Goal: Task Accomplishment & Management: Complete application form

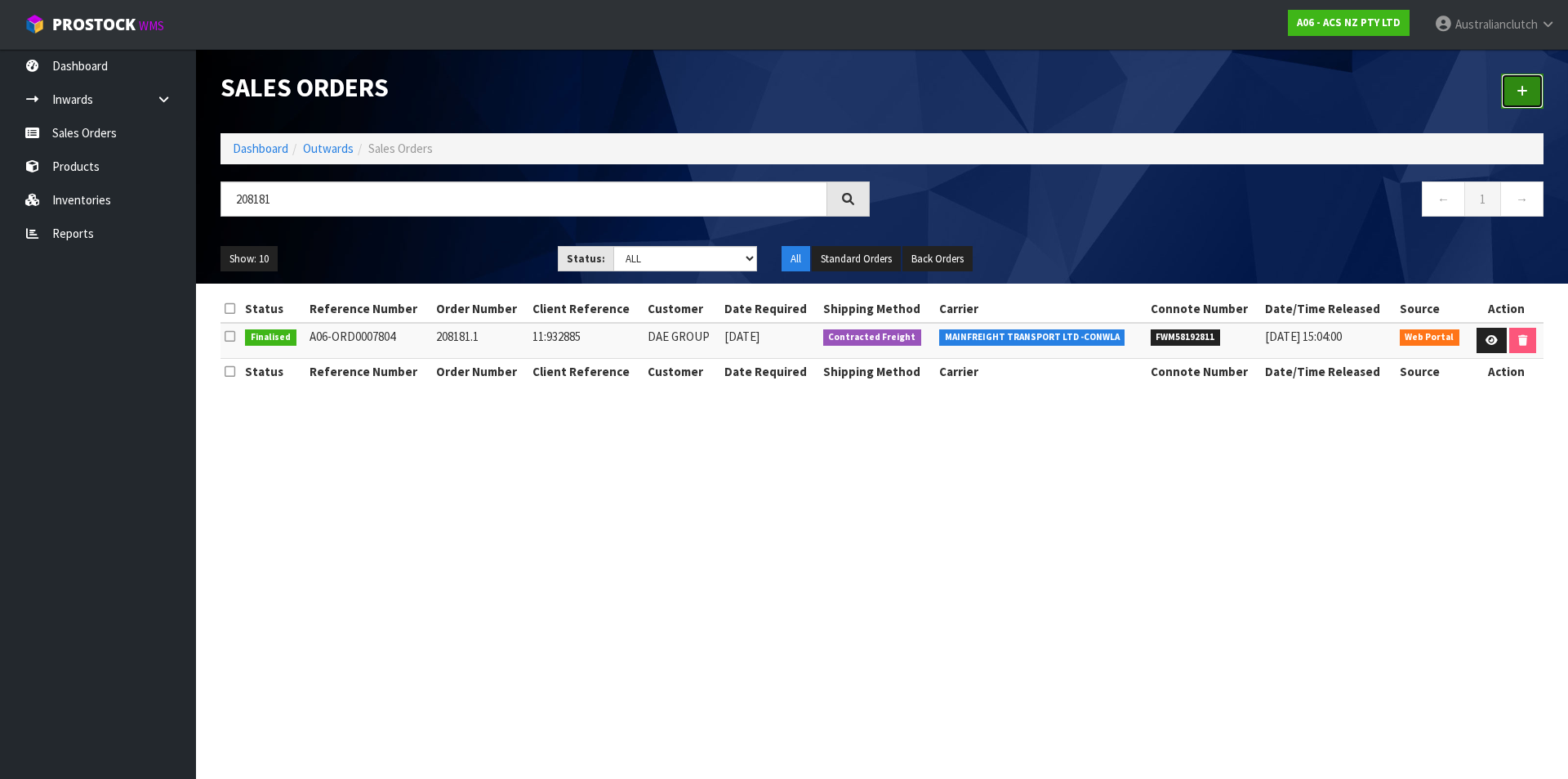
click at [1521, 95] on icon at bounding box center [1522, 90] width 12 height 12
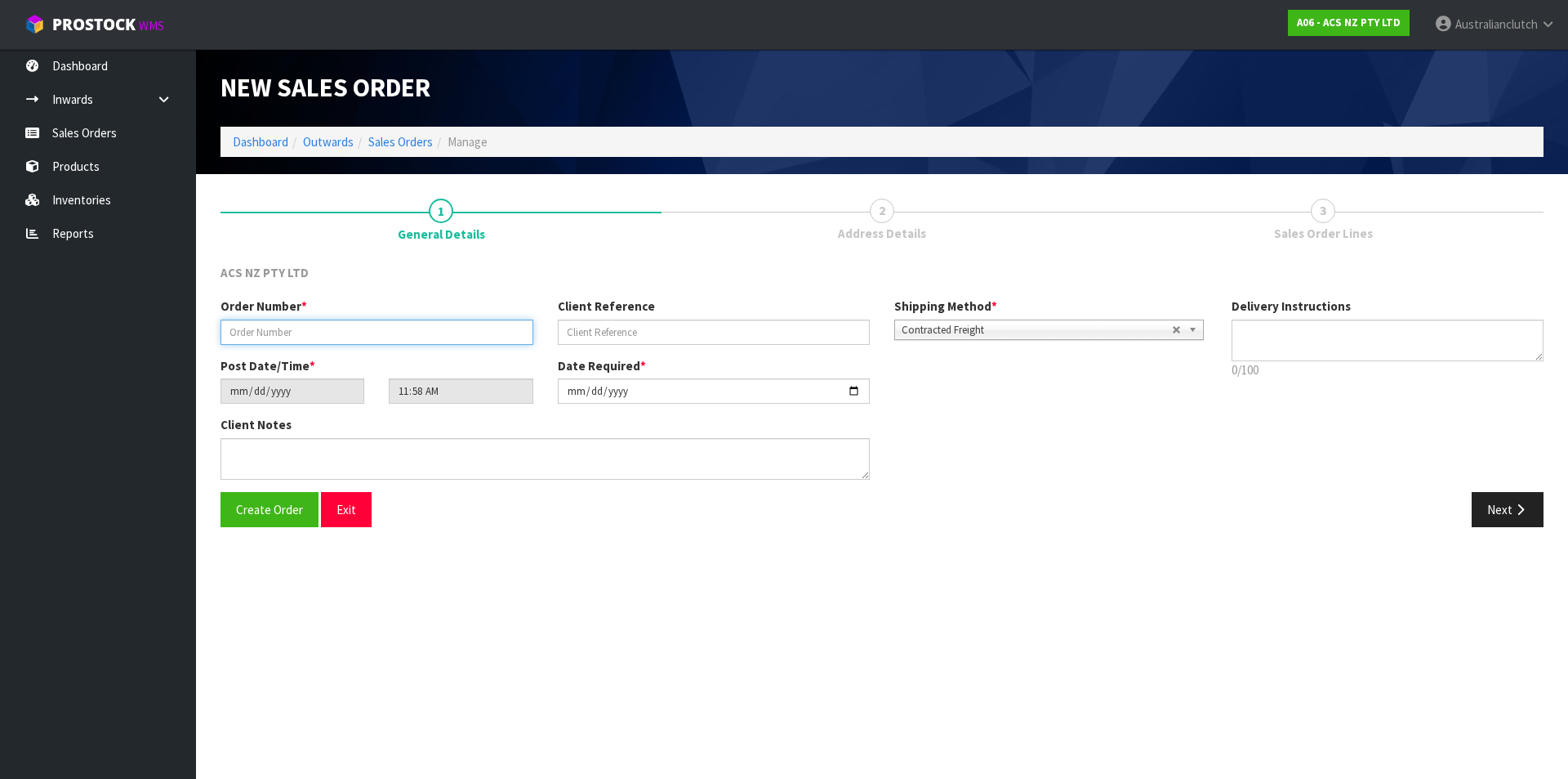
click at [473, 335] on input "text" at bounding box center [377, 332] width 313 height 26
type input "208198"
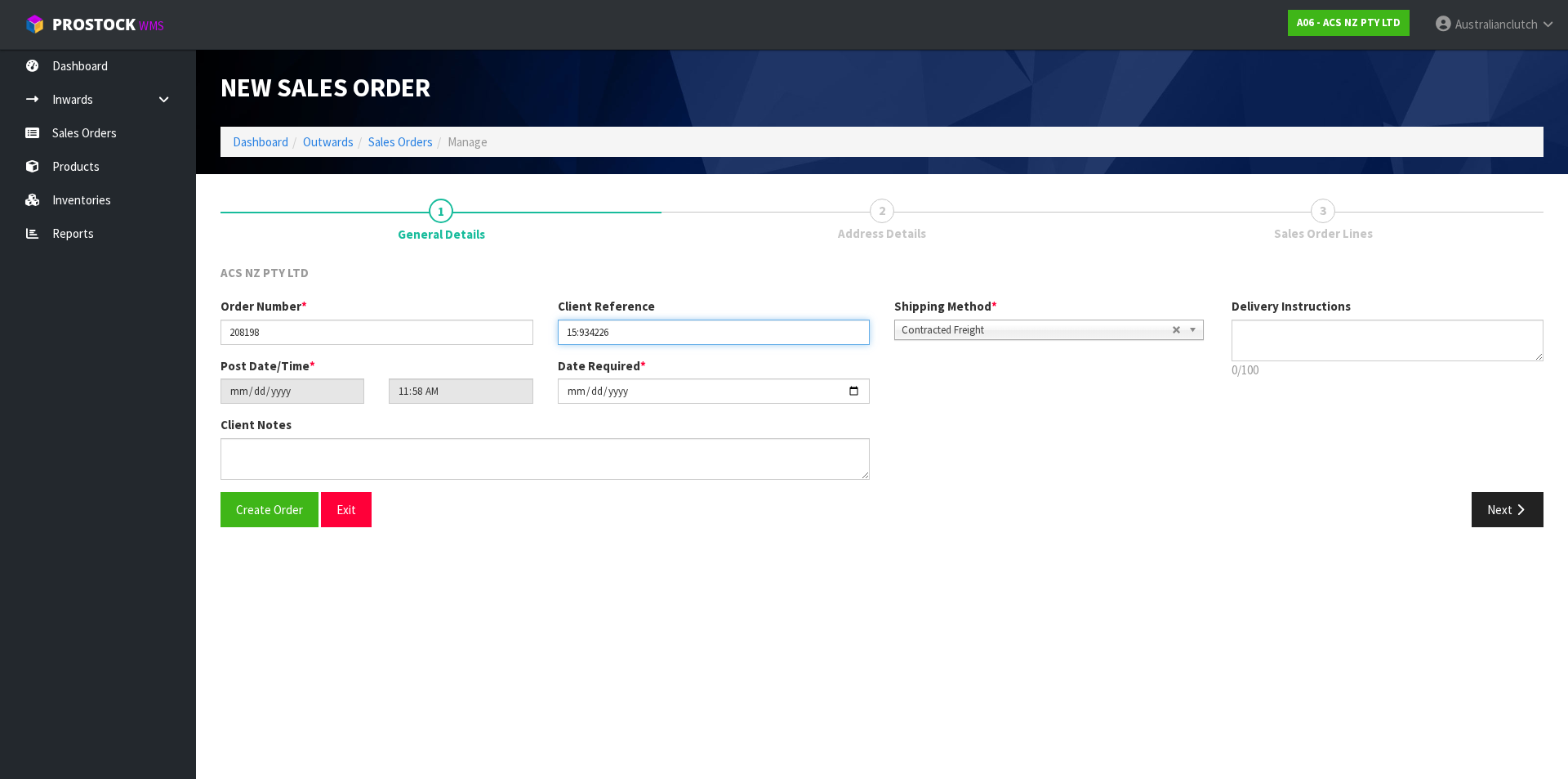
type input "15:934226"
click at [984, 338] on span "Contracted Freight" at bounding box center [1037, 329] width 270 height 19
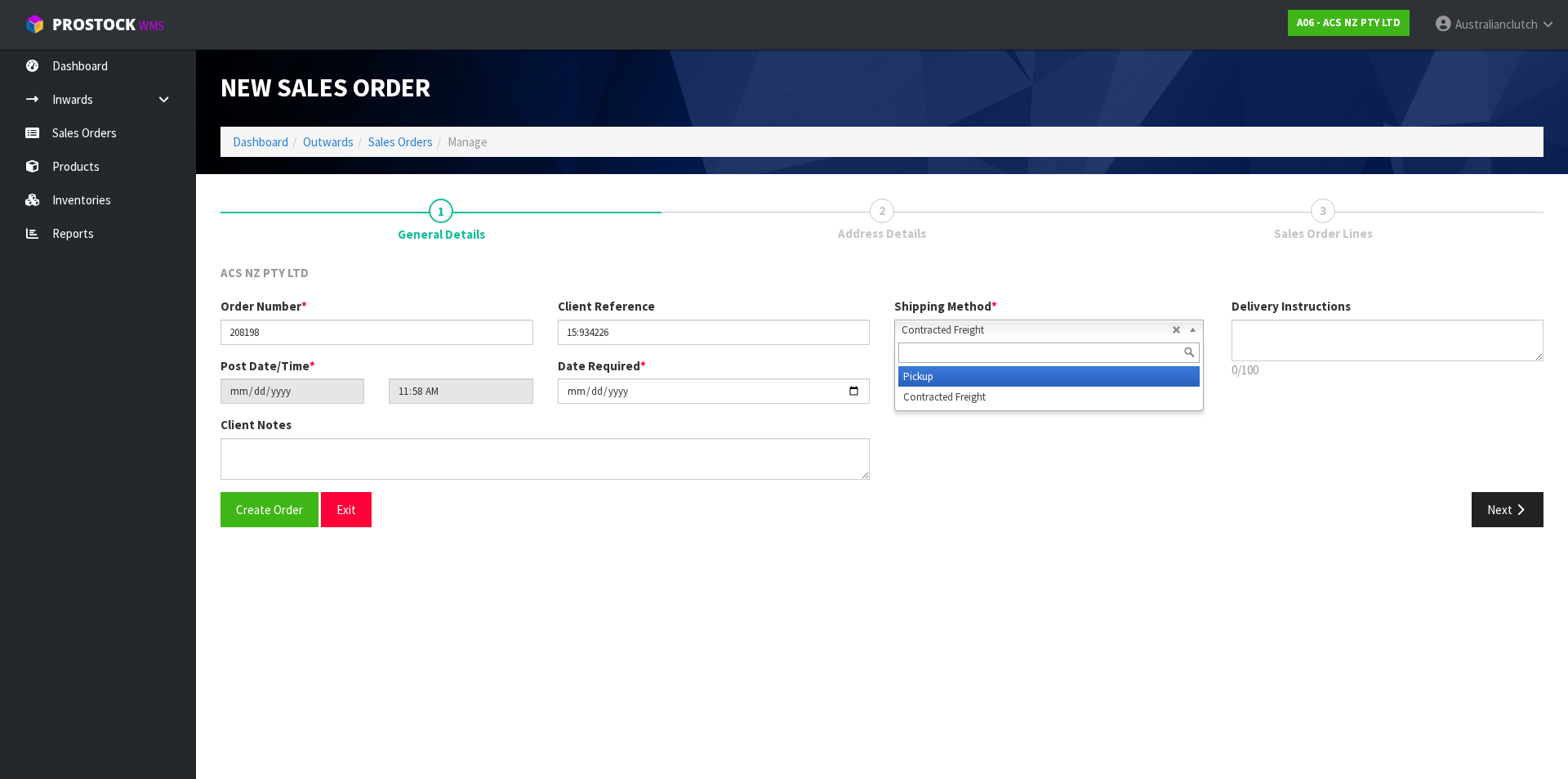
drag, startPoint x: 953, startPoint y: 378, endPoint x: 700, endPoint y: 390, distance: 253.3
click at [952, 378] on li "Pickup" at bounding box center [1048, 376] width 301 height 20
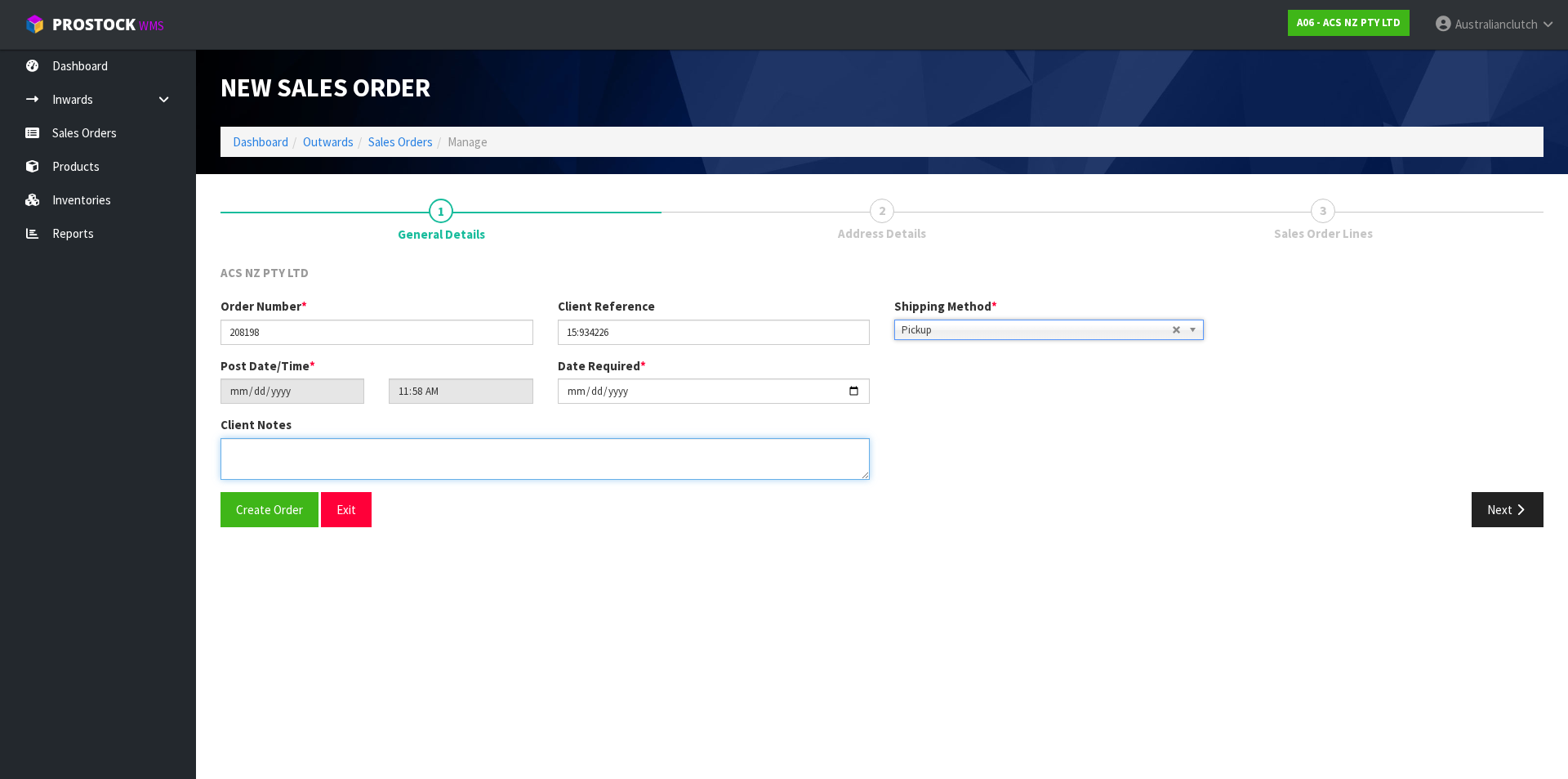
click at [705, 458] on textarea at bounding box center [545, 459] width 649 height 42
type textarea "BRANCH WILL COLLECT"
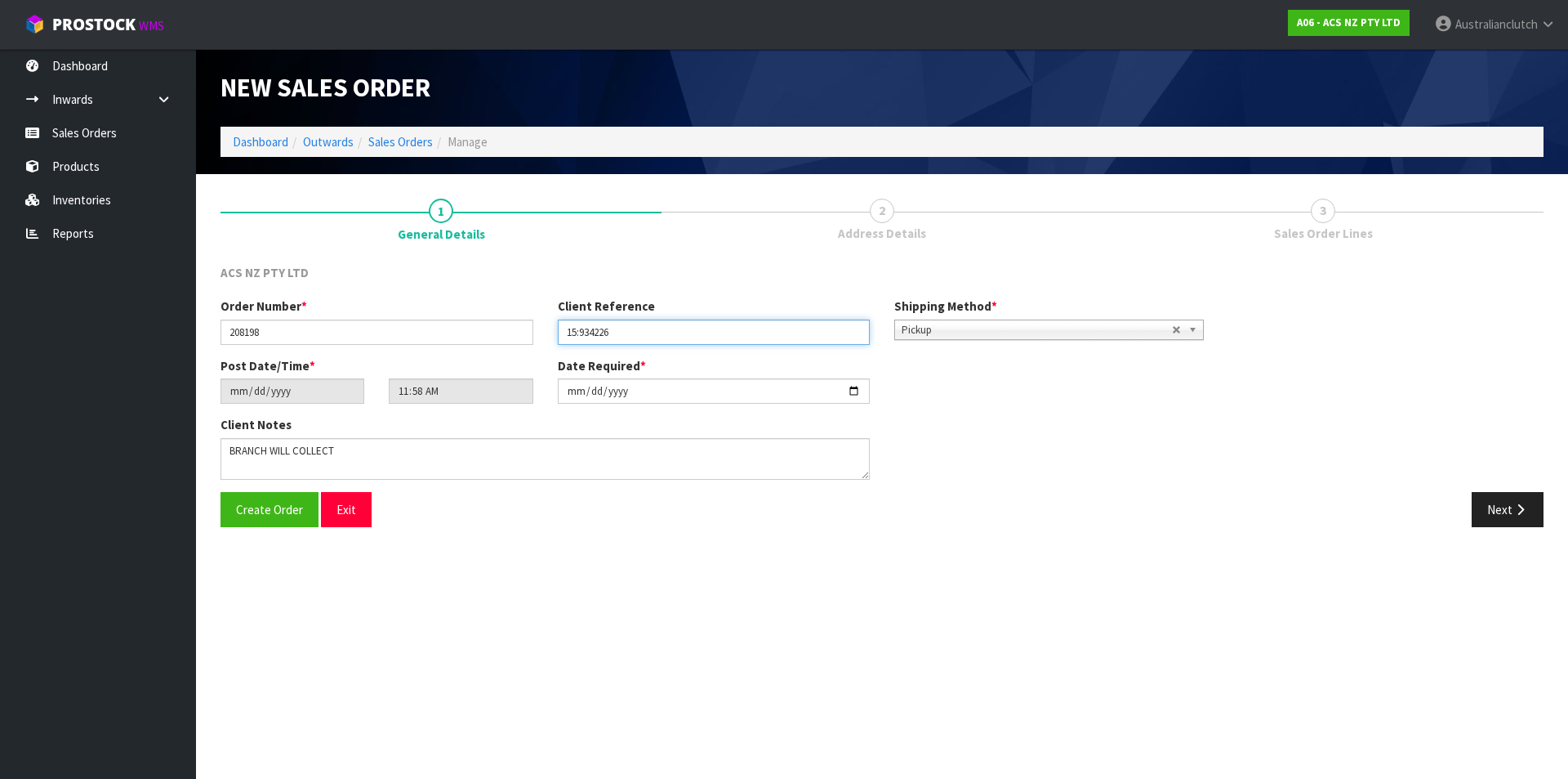
click at [624, 331] on input "15:934226" at bounding box center [714, 332] width 313 height 26
click at [1543, 499] on div "Next" at bounding box center [1218, 509] width 674 height 36
click at [1527, 506] on icon "button" at bounding box center [1520, 509] width 15 height 12
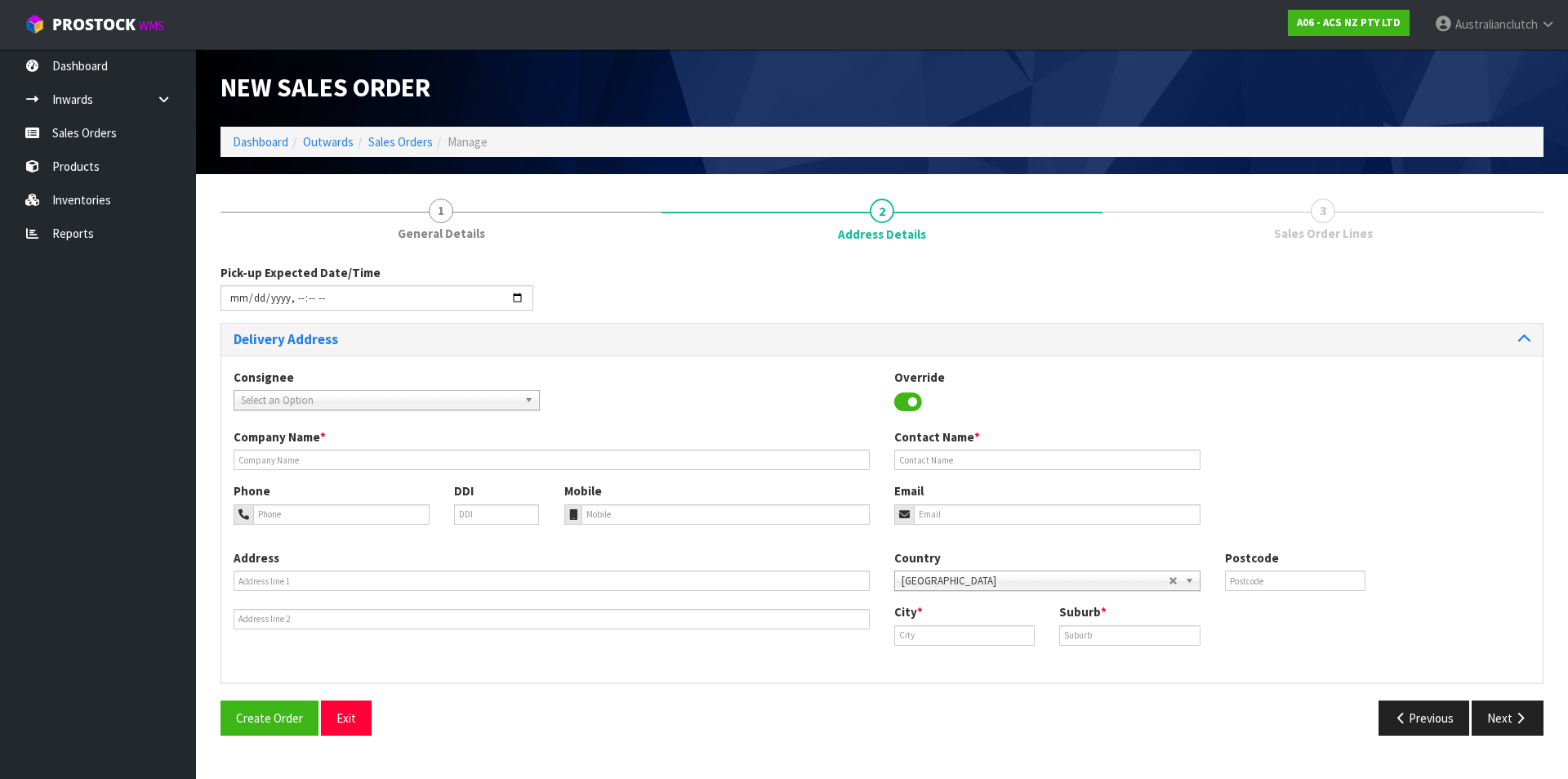
click at [424, 406] on span "Select an Option" at bounding box center [379, 400] width 277 height 19
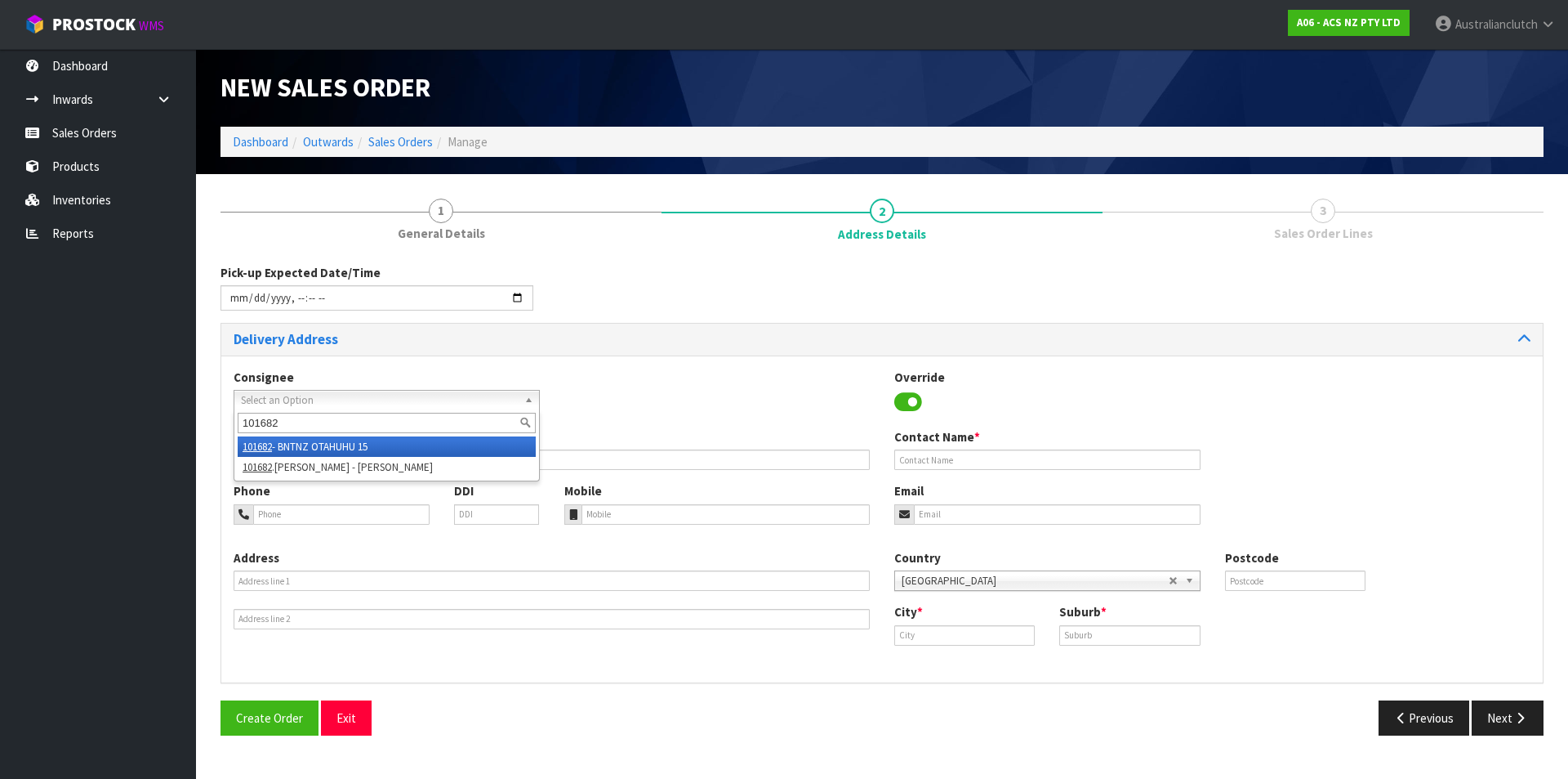
type input "101682"
click at [406, 452] on li "101682 - BNTNZ OTAHUHU 15" at bounding box center [387, 446] width 298 height 20
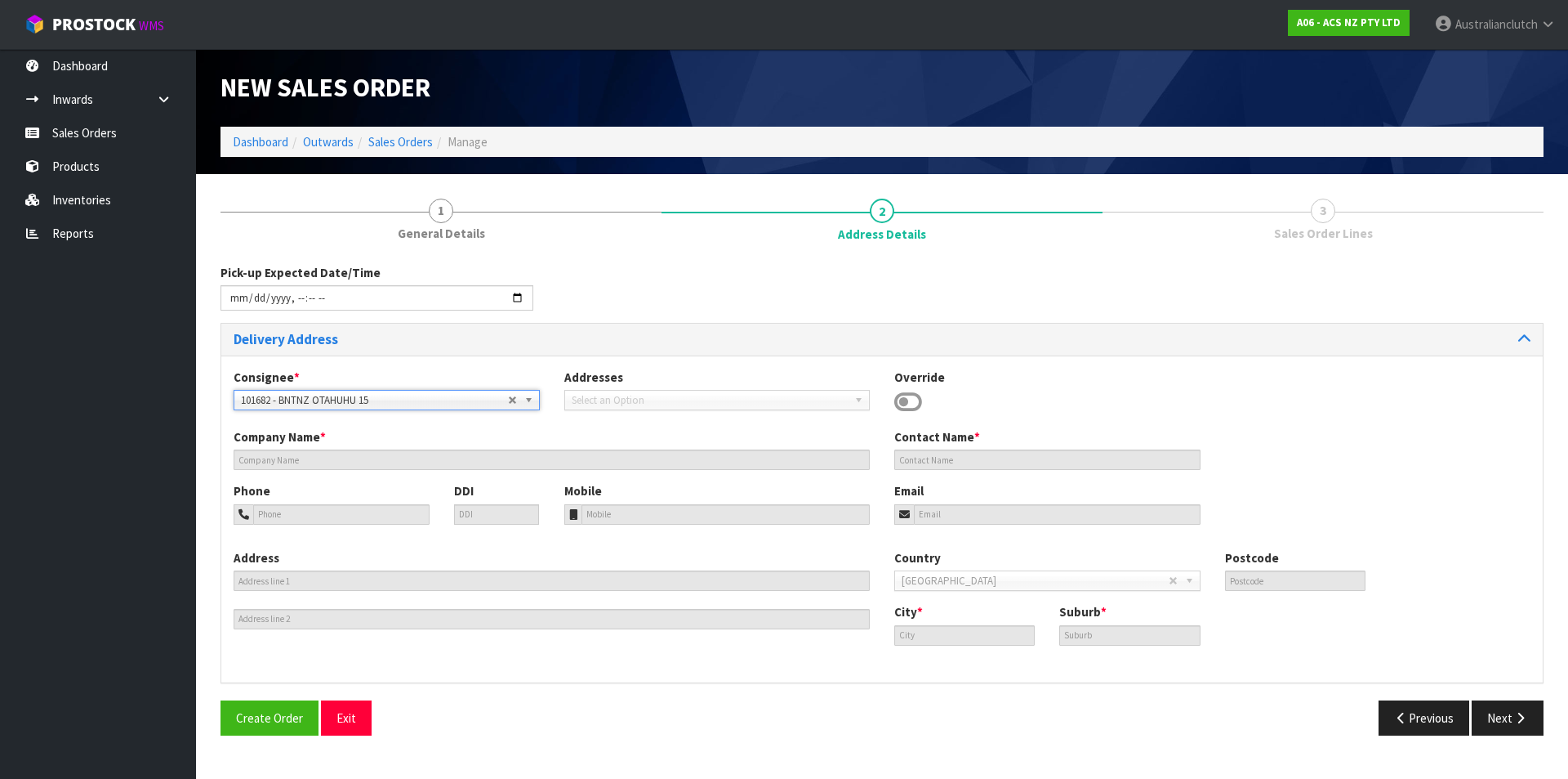
type input "BNTNZ OTAHUHU 15"
type input "[STREET_ADDRESS]"
type input "1062"
type input "OTAHUHU"
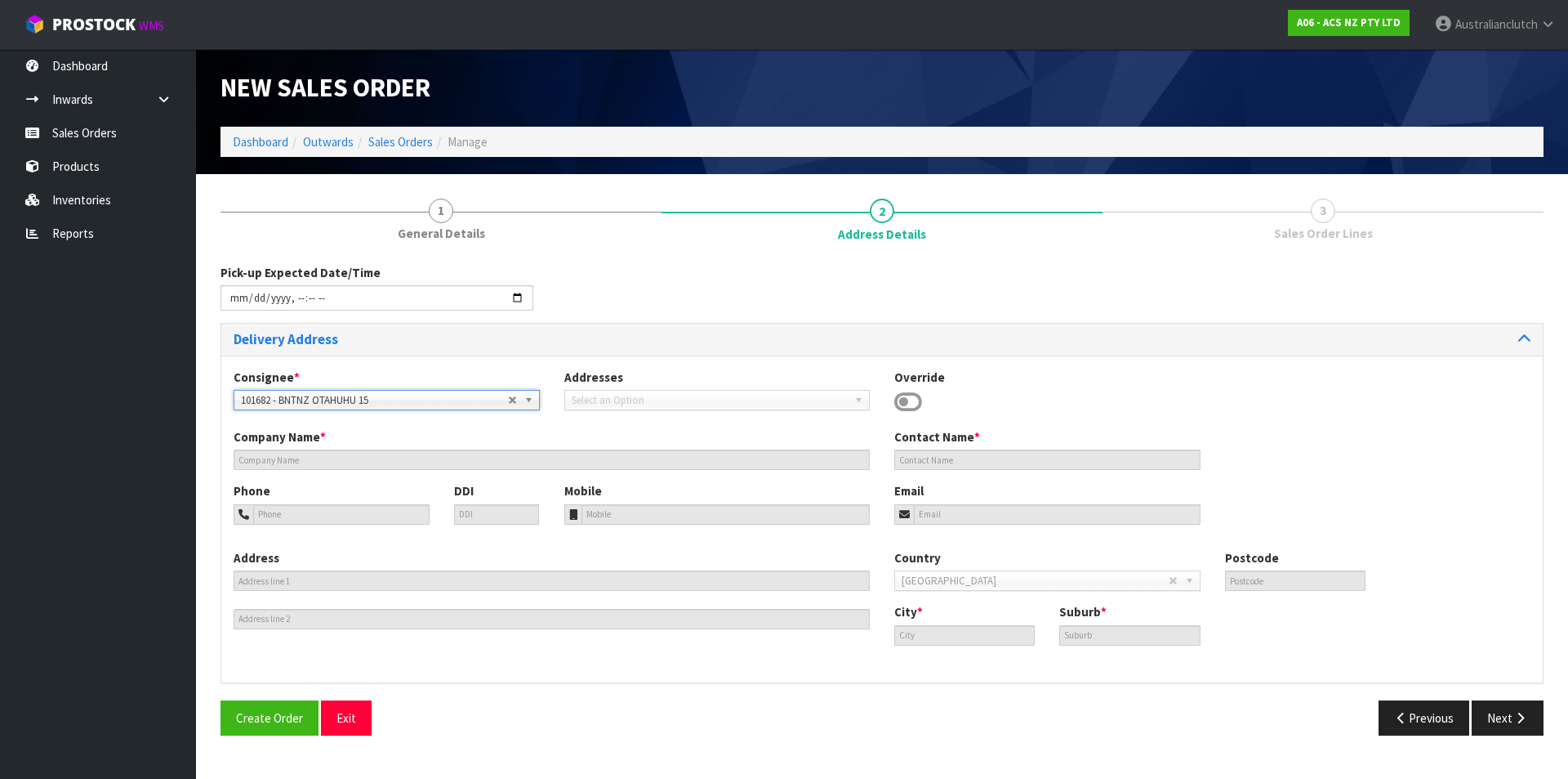
type input "OTAHUHU"
click at [1504, 715] on button "Next" at bounding box center [1507, 718] width 72 height 36
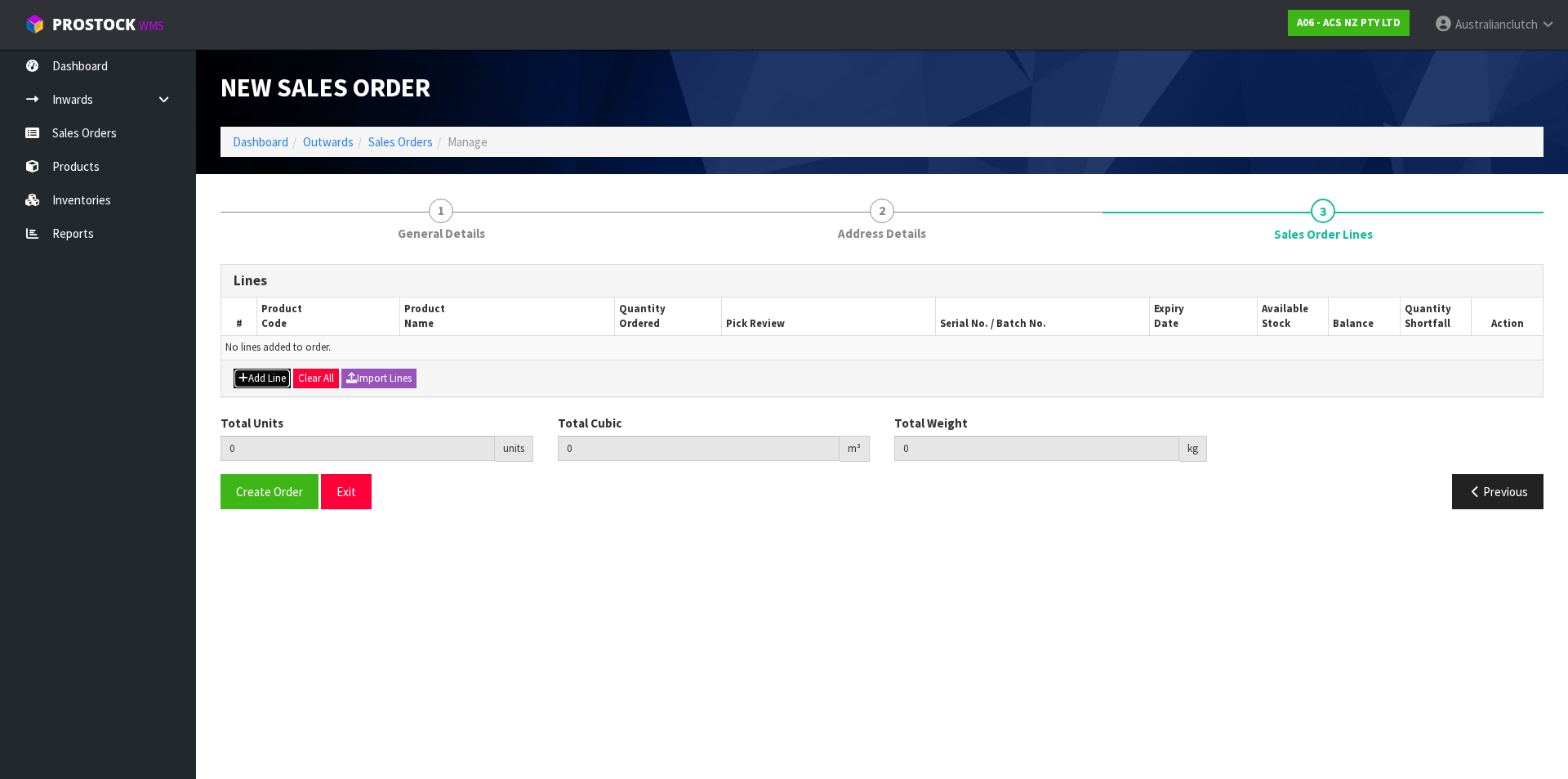
click at [240, 370] on button "Add Line" at bounding box center [262, 378] width 57 height 19
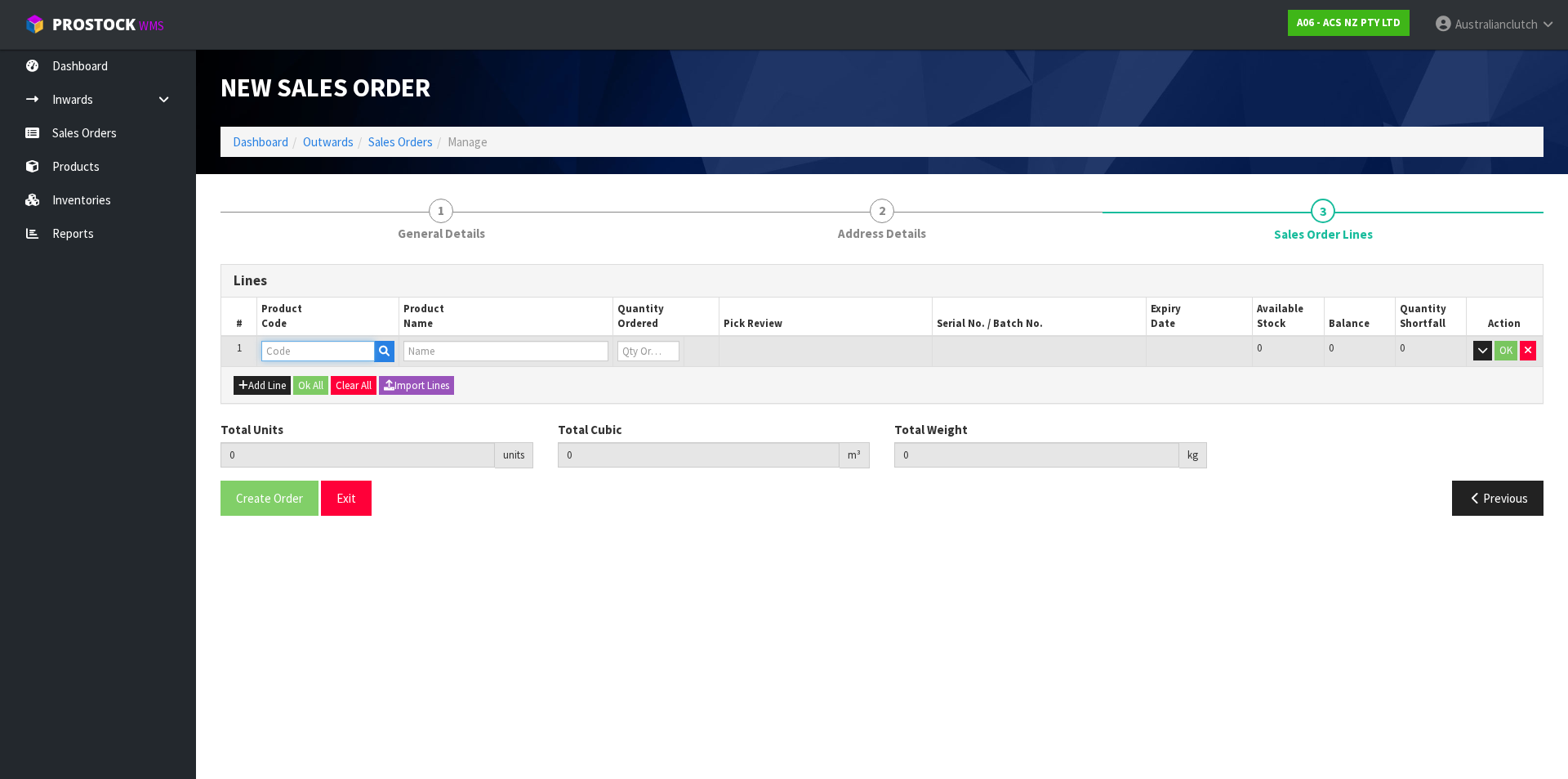
click at [279, 341] on input "text" at bounding box center [318, 350] width 113 height 20
type input "KTY23005"
click at [296, 385] on strong "KTY23005" at bounding box center [305, 379] width 55 height 16
type input "KTY23005"
type input "0.000000"
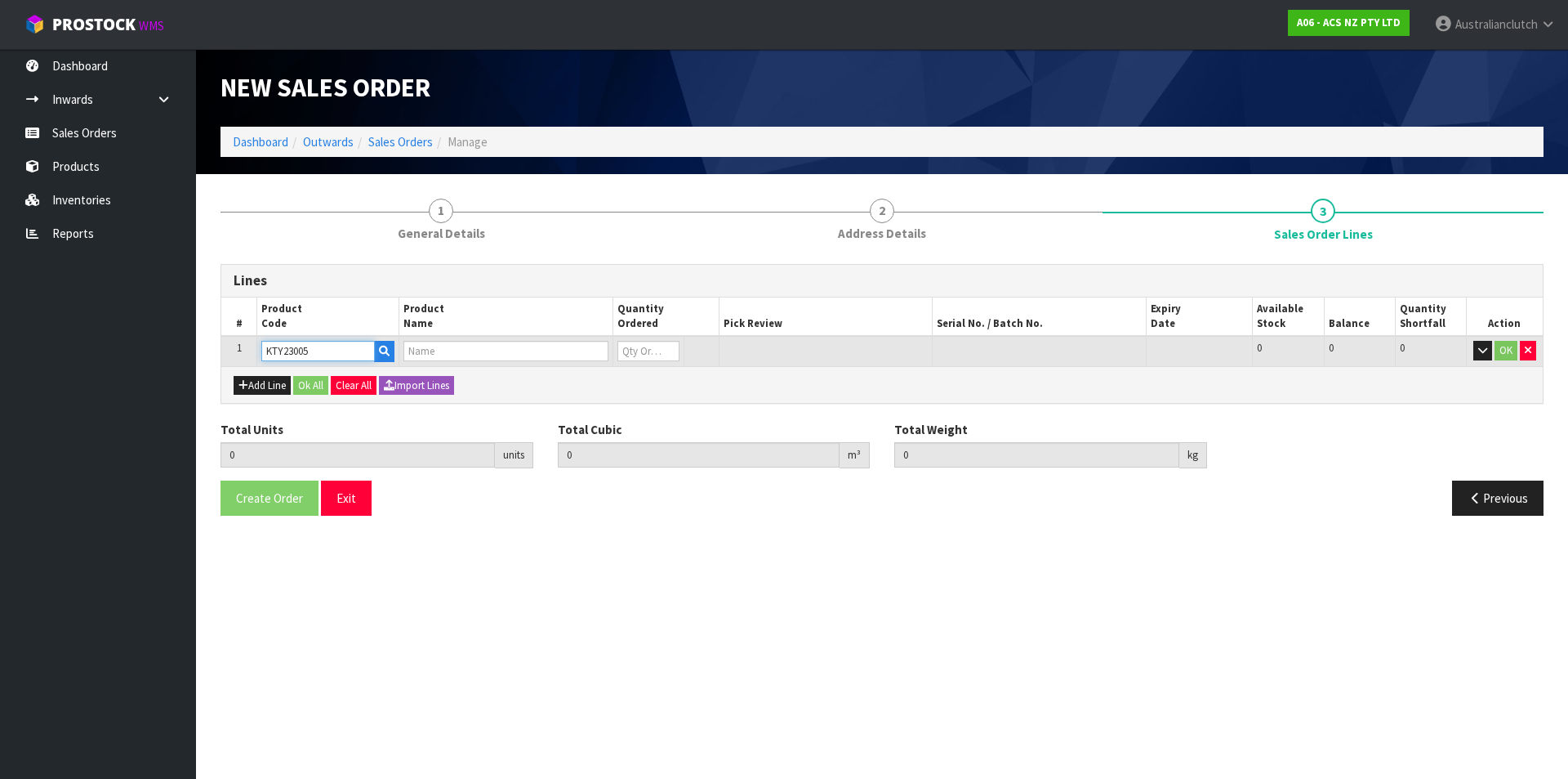
type input "0.000"
type input "KIT STD TOYOTA DYNA 2.4L"
type input "0"
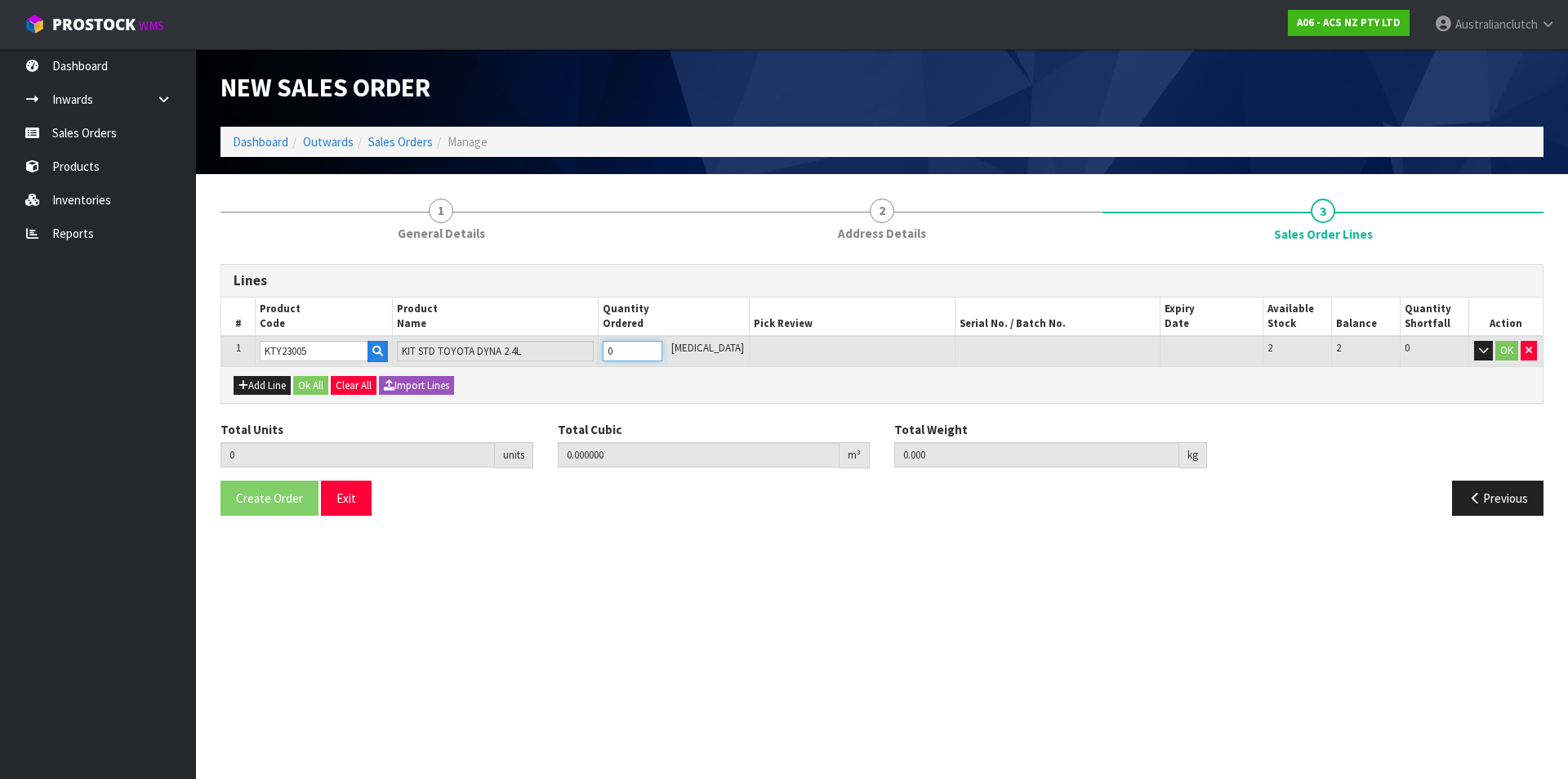
type input "1"
type input "0.01054"
type input "7.03"
type input "1"
click at [662, 349] on input "1" at bounding box center [632, 350] width 59 height 20
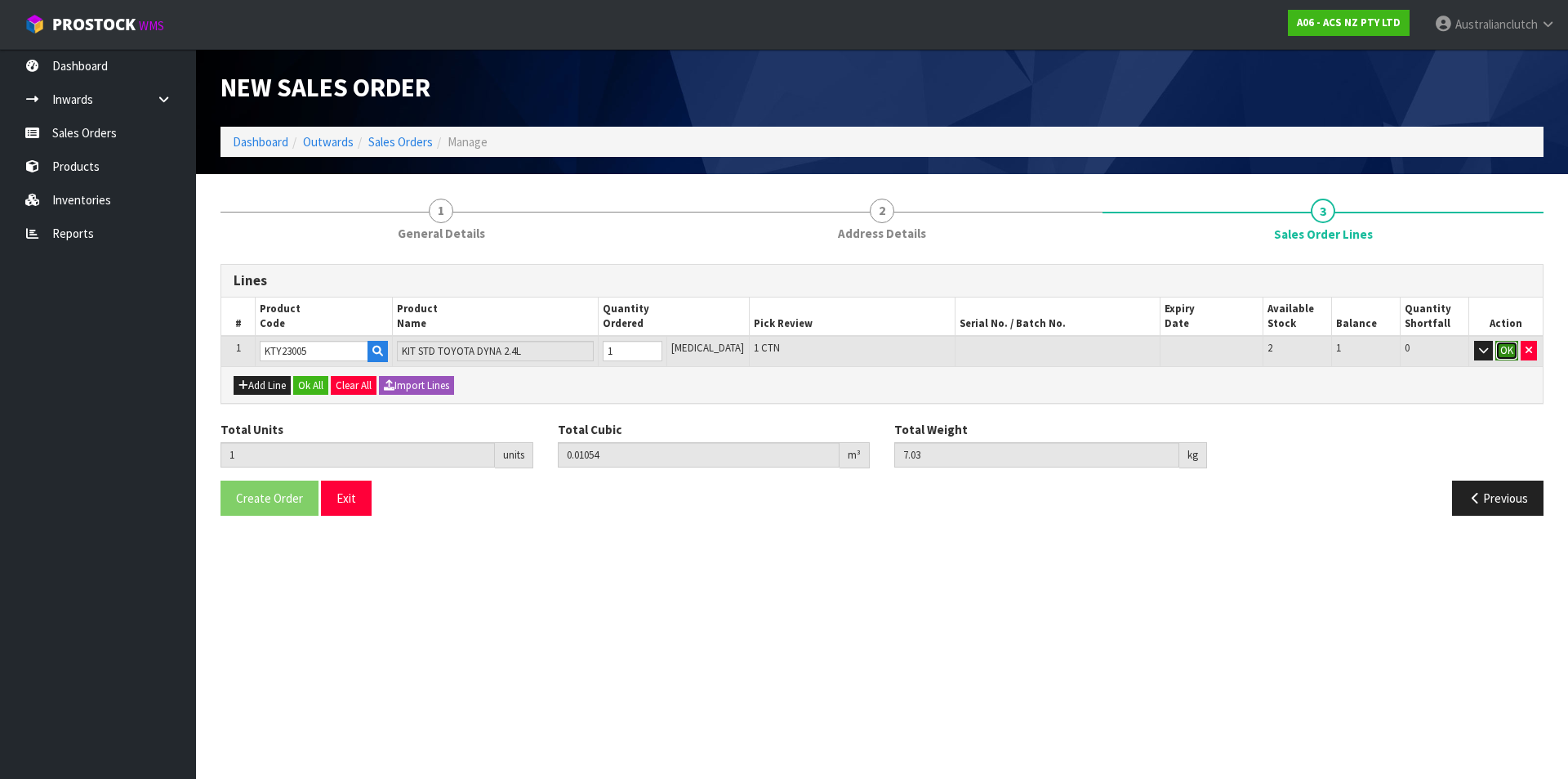
click at [1515, 349] on button "OK" at bounding box center [1506, 349] width 23 height 19
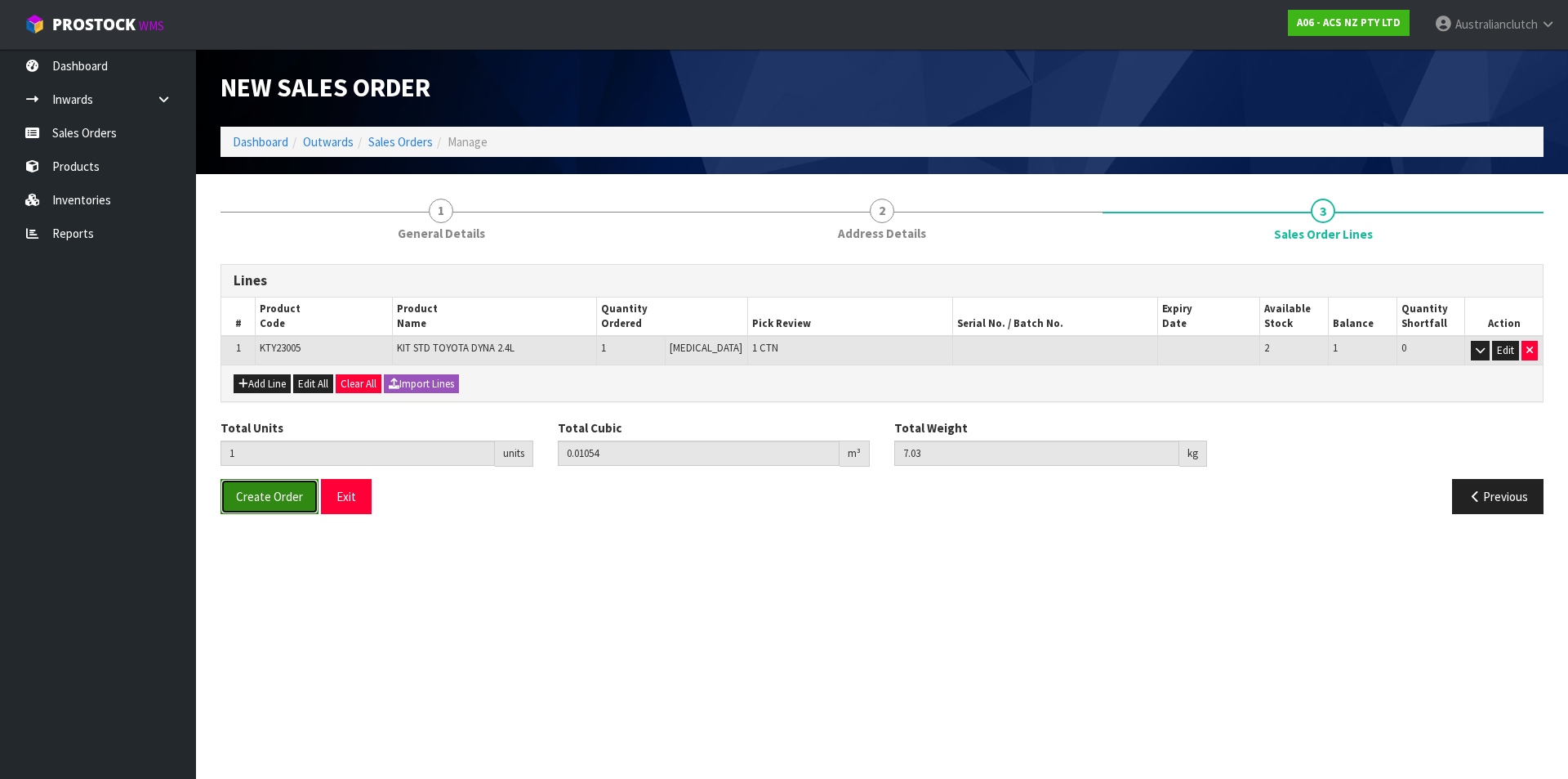
click at [231, 502] on button "Create Order" at bounding box center [269, 496] width 98 height 36
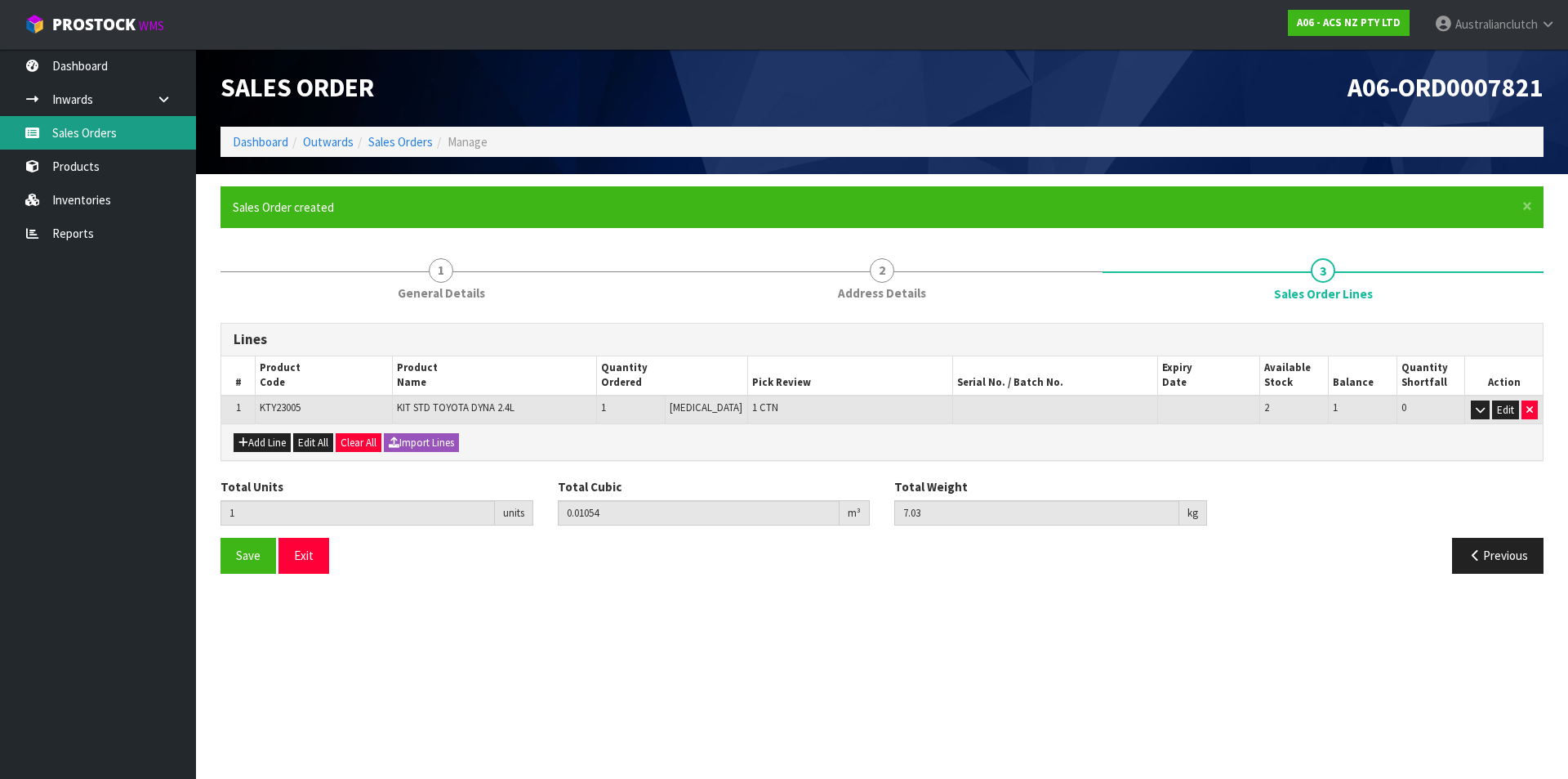
click at [99, 120] on link "Sales Orders" at bounding box center [98, 132] width 196 height 34
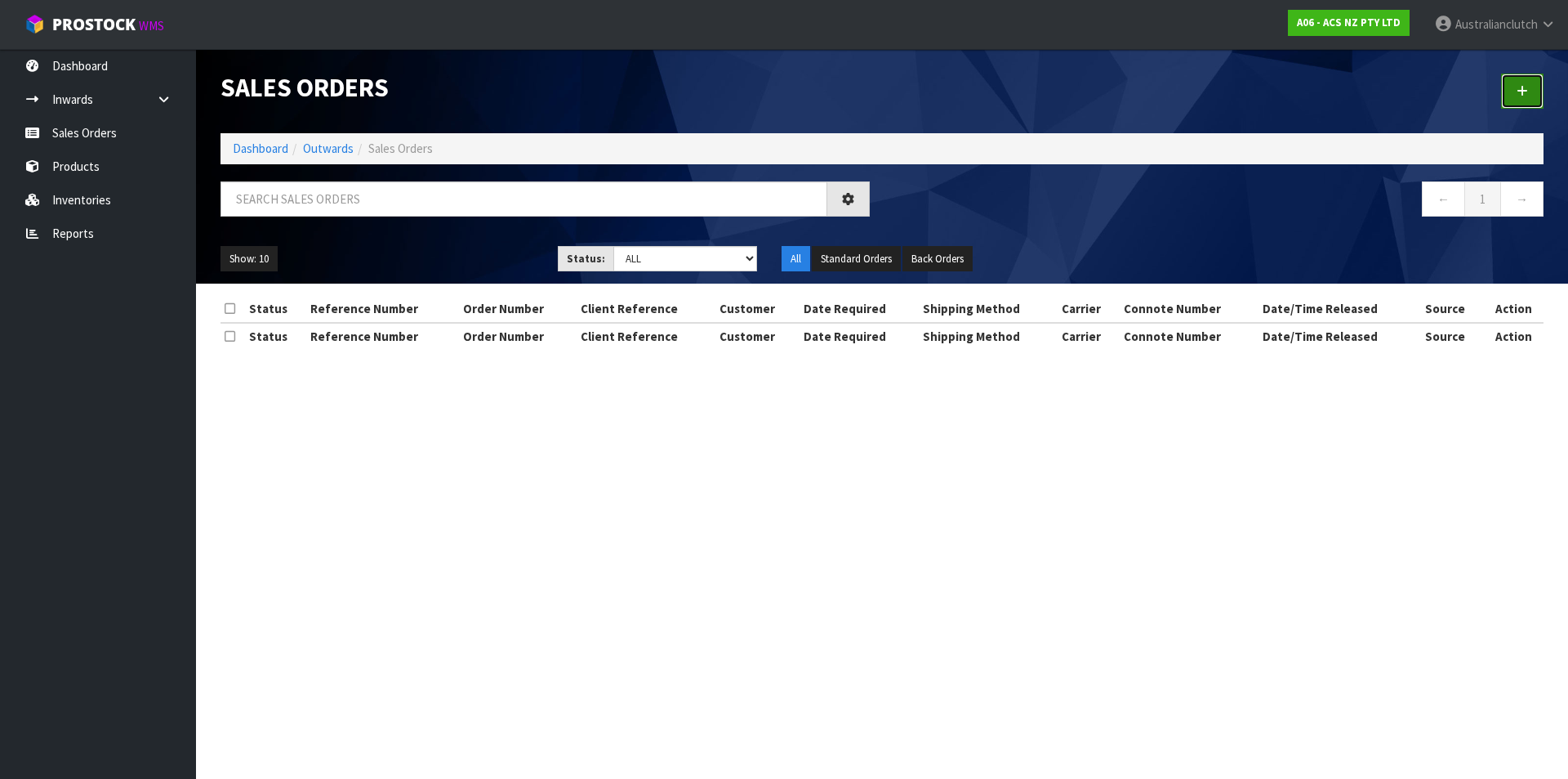
click at [1526, 92] on icon at bounding box center [1522, 90] width 12 height 12
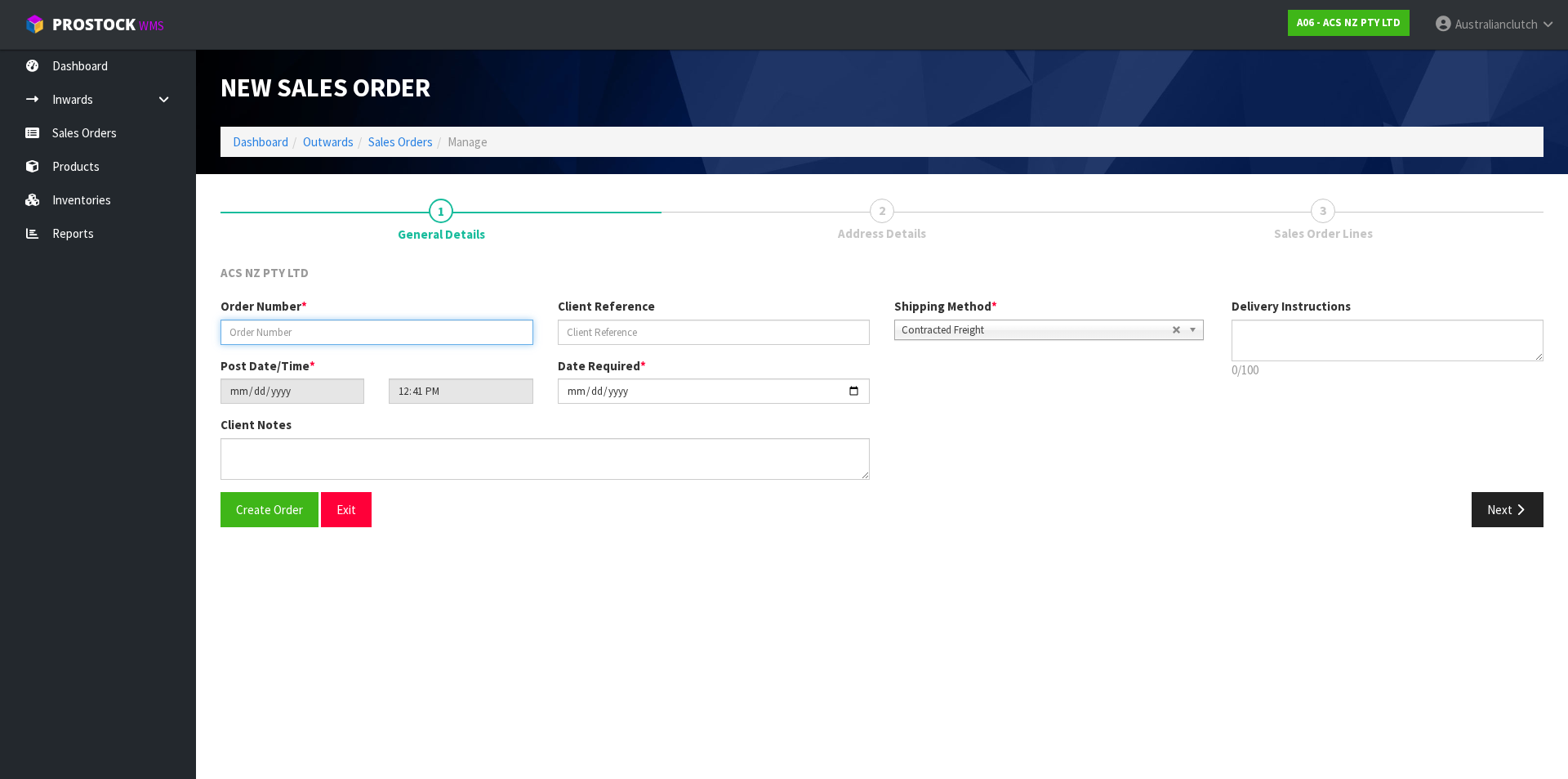
click at [288, 332] on input "text" at bounding box center [377, 332] width 313 height 26
type input "208199.1"
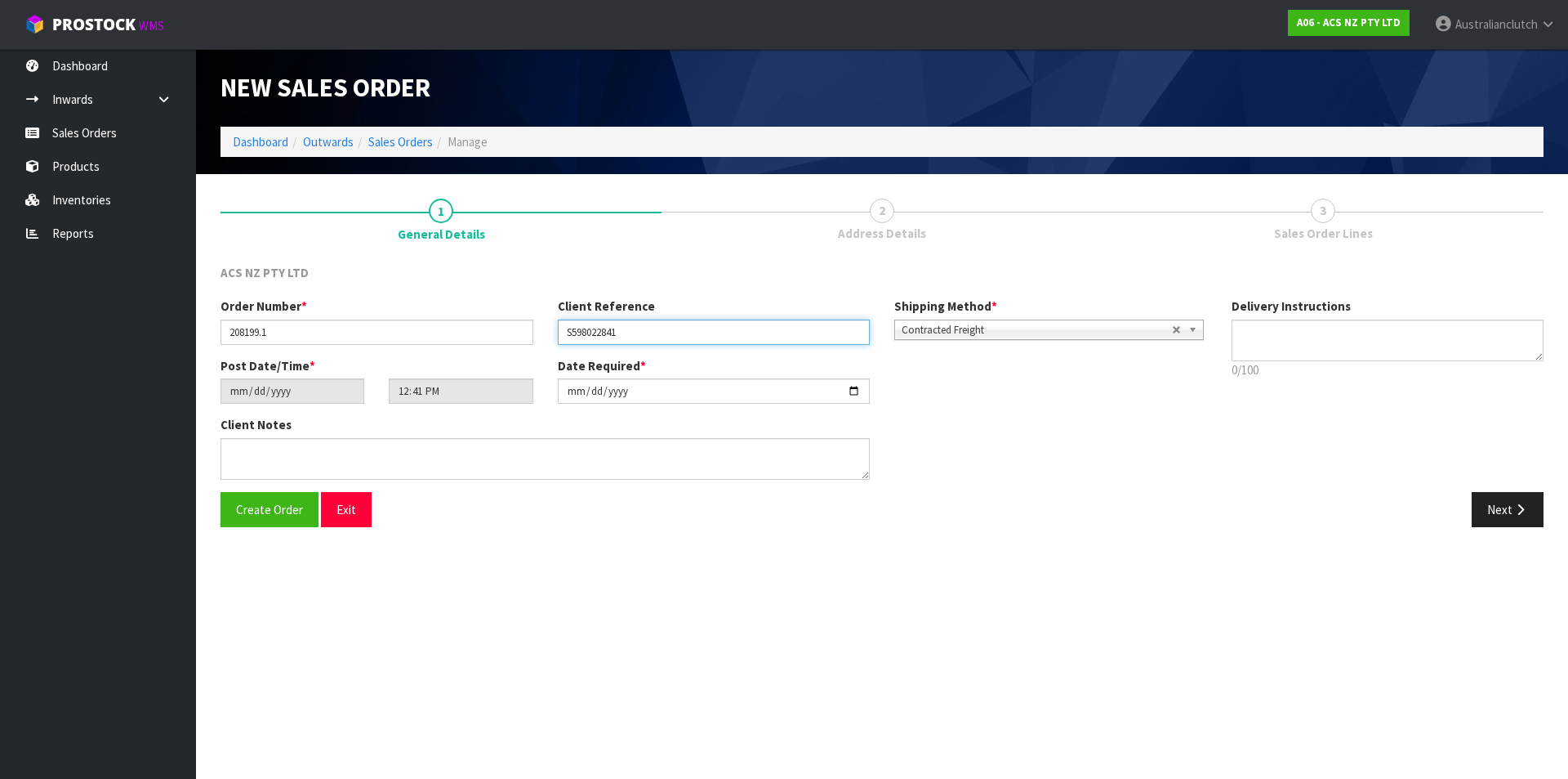
type input "S598022841"
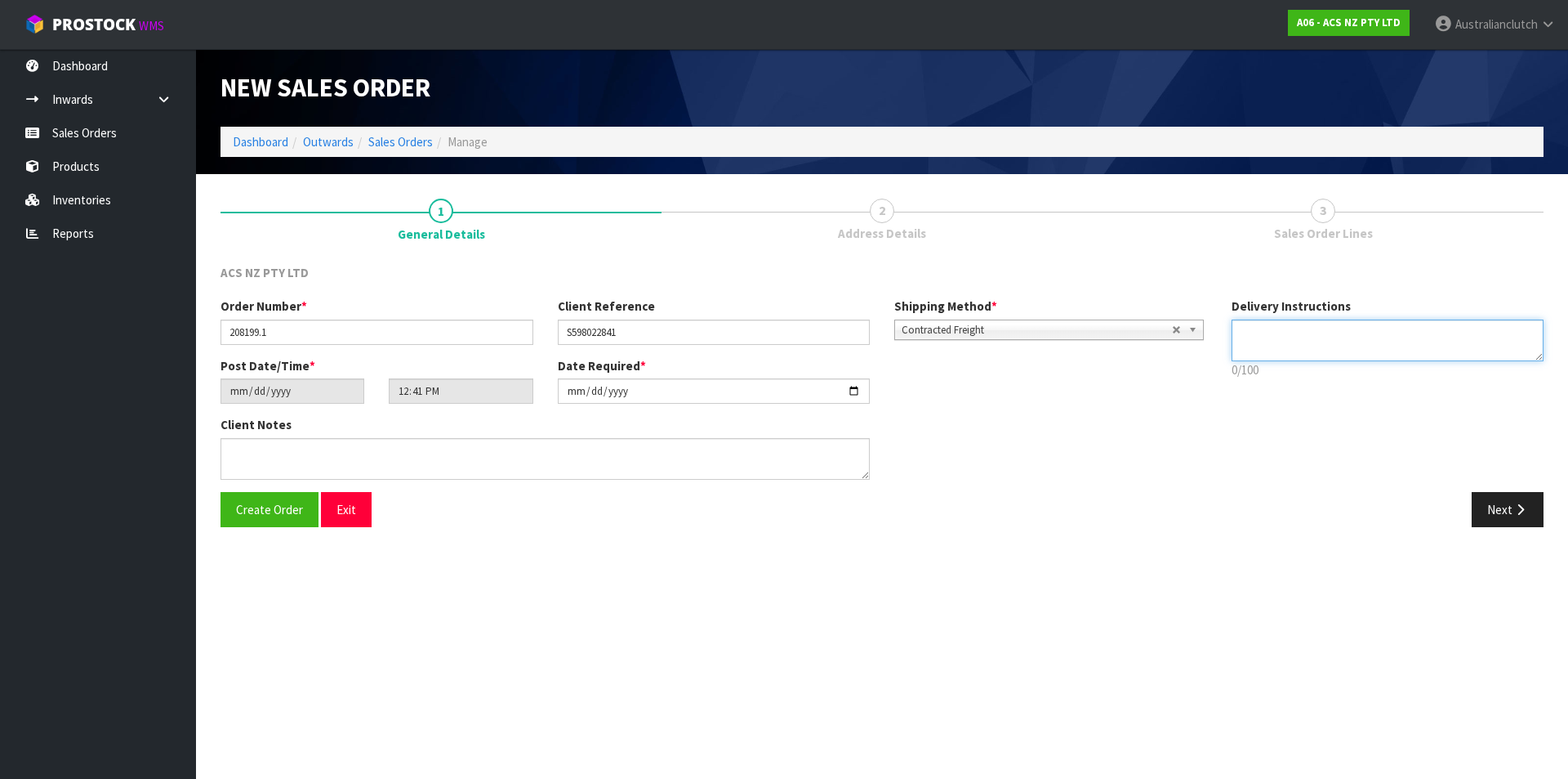
click at [1248, 340] on textarea at bounding box center [1387, 340] width 313 height 42
type textarea "NZC PLEASE"
click at [1511, 510] on button "Next" at bounding box center [1507, 509] width 72 height 36
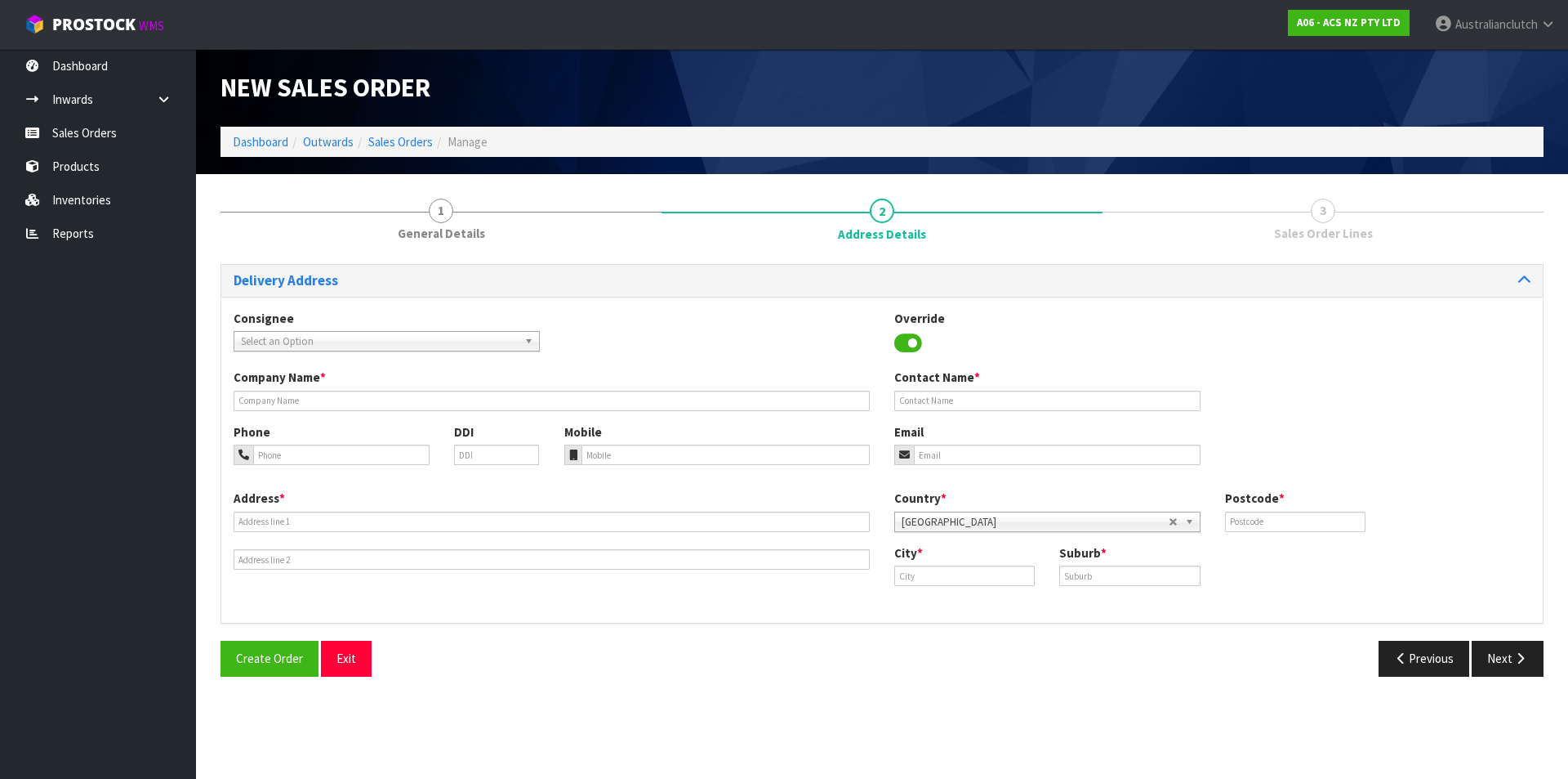
click at [305, 338] on span "Select an Option" at bounding box center [379, 341] width 277 height 19
type input "0"
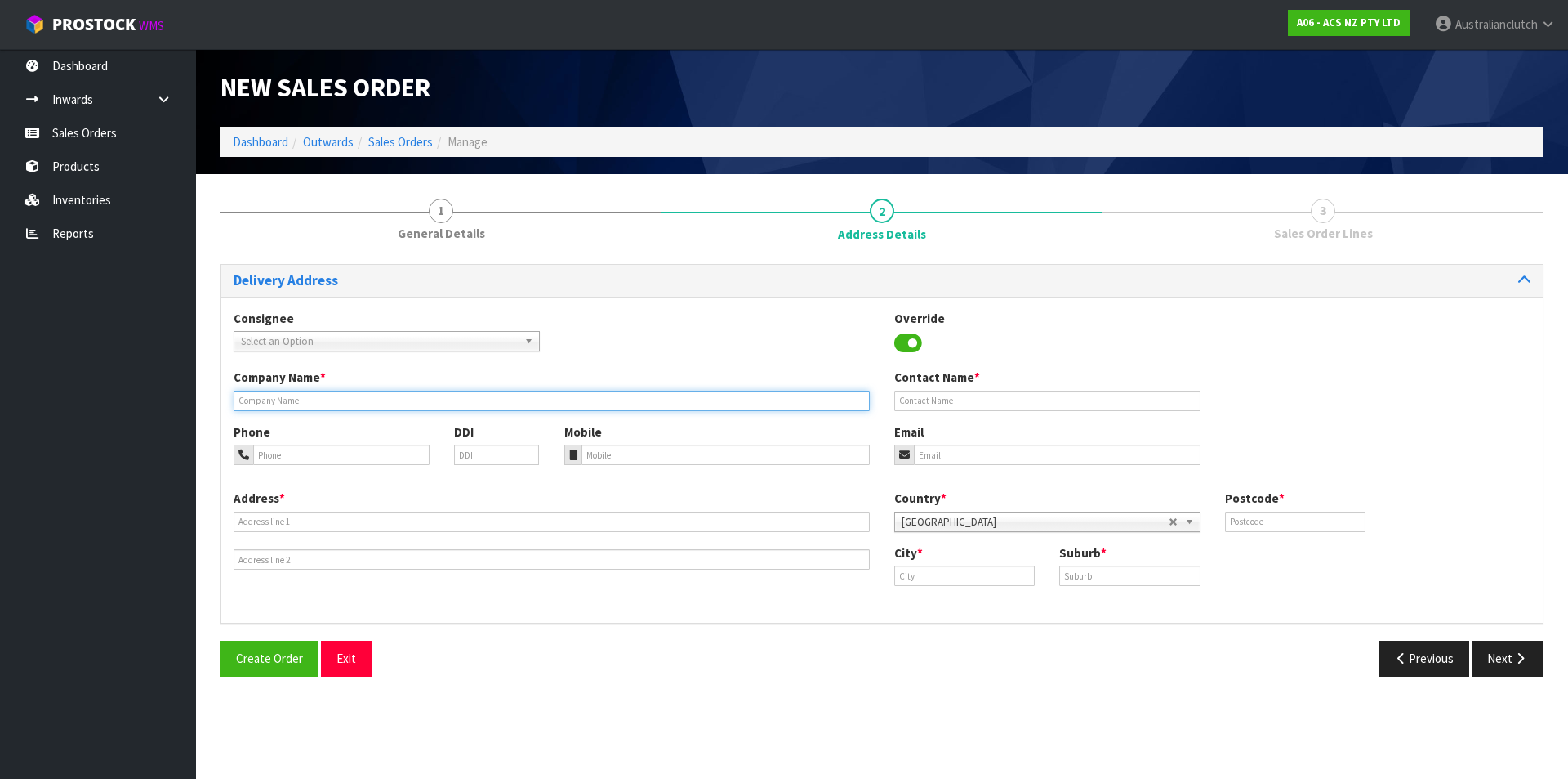
drag, startPoint x: 313, startPoint y: 399, endPoint x: 320, endPoint y: 410, distance: 13.0
click at [313, 399] on input "text" at bounding box center [552, 400] width 636 height 20
type input "NAPA INVERCARGILL"
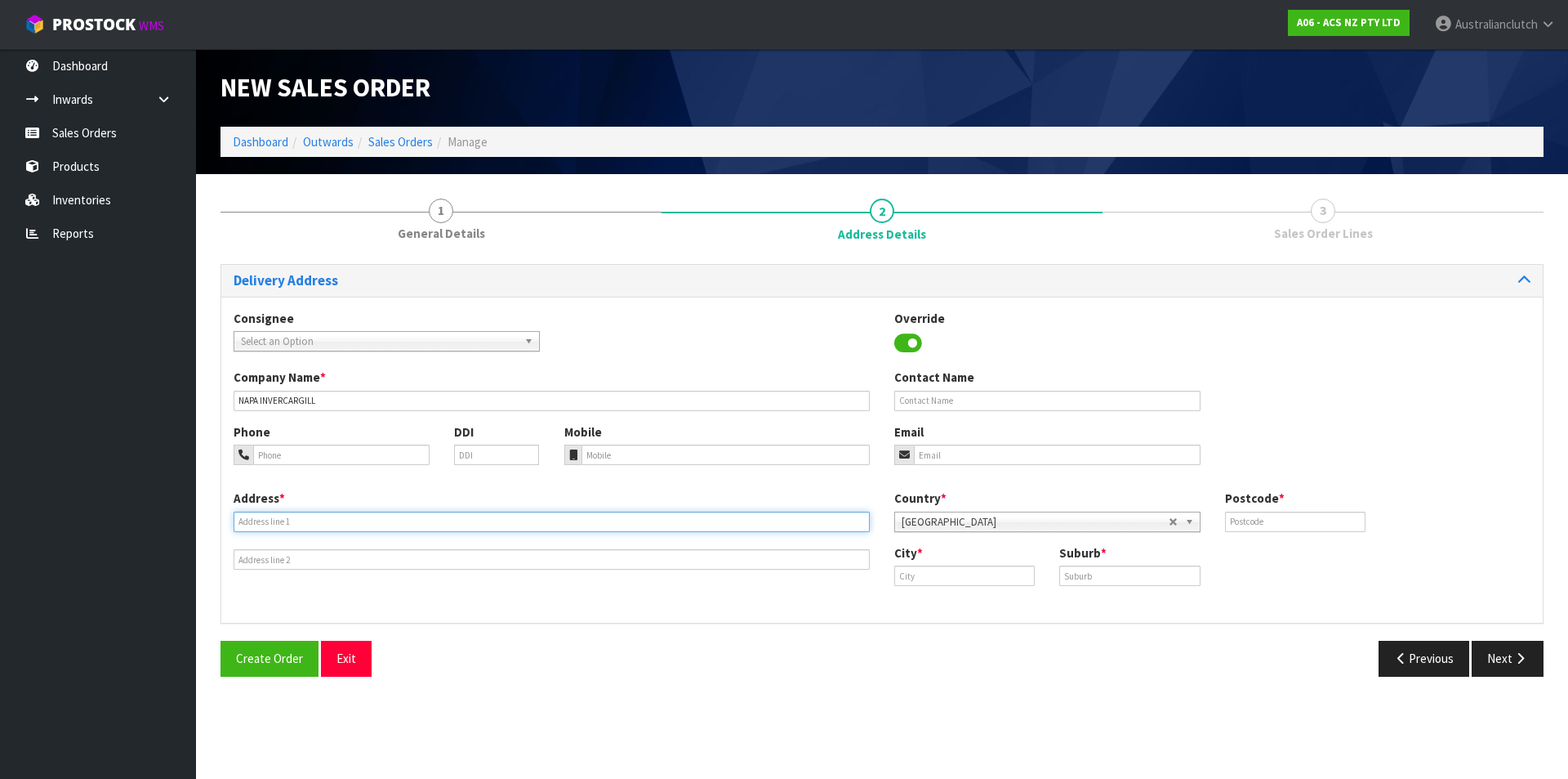
click at [275, 524] on input "text" at bounding box center [552, 522] width 636 height 20
type input "[STREET_ADDRESS]"
click at [1241, 522] on input "text" at bounding box center [1295, 522] width 140 height 20
type input "9810"
click at [968, 578] on input "text" at bounding box center [965, 576] width 140 height 20
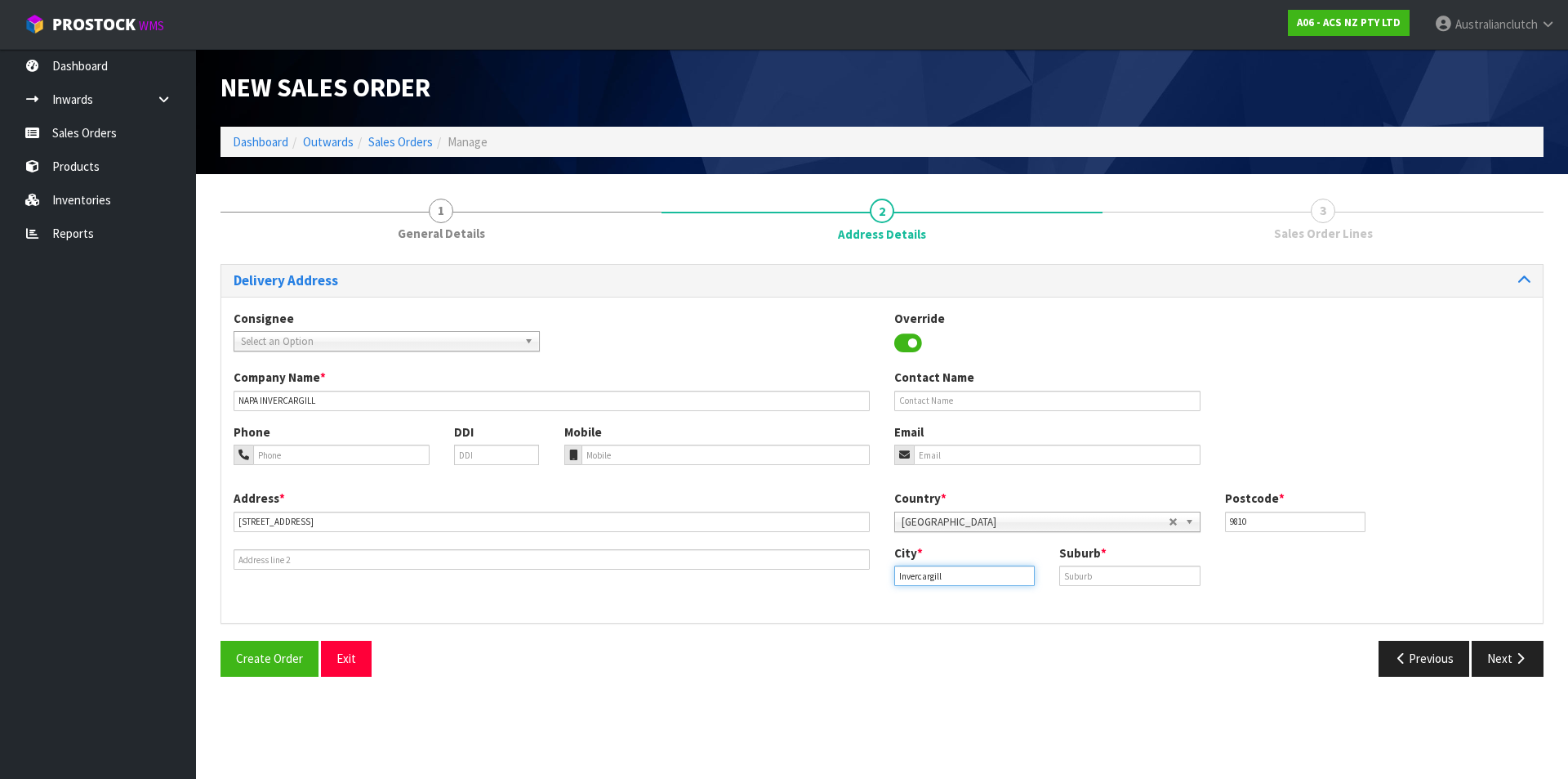
type input "Invercargill"
click at [1102, 570] on input "text" at bounding box center [1130, 576] width 140 height 20
type input "INVERCARGILL"
click at [1485, 669] on button "Next" at bounding box center [1507, 658] width 72 height 36
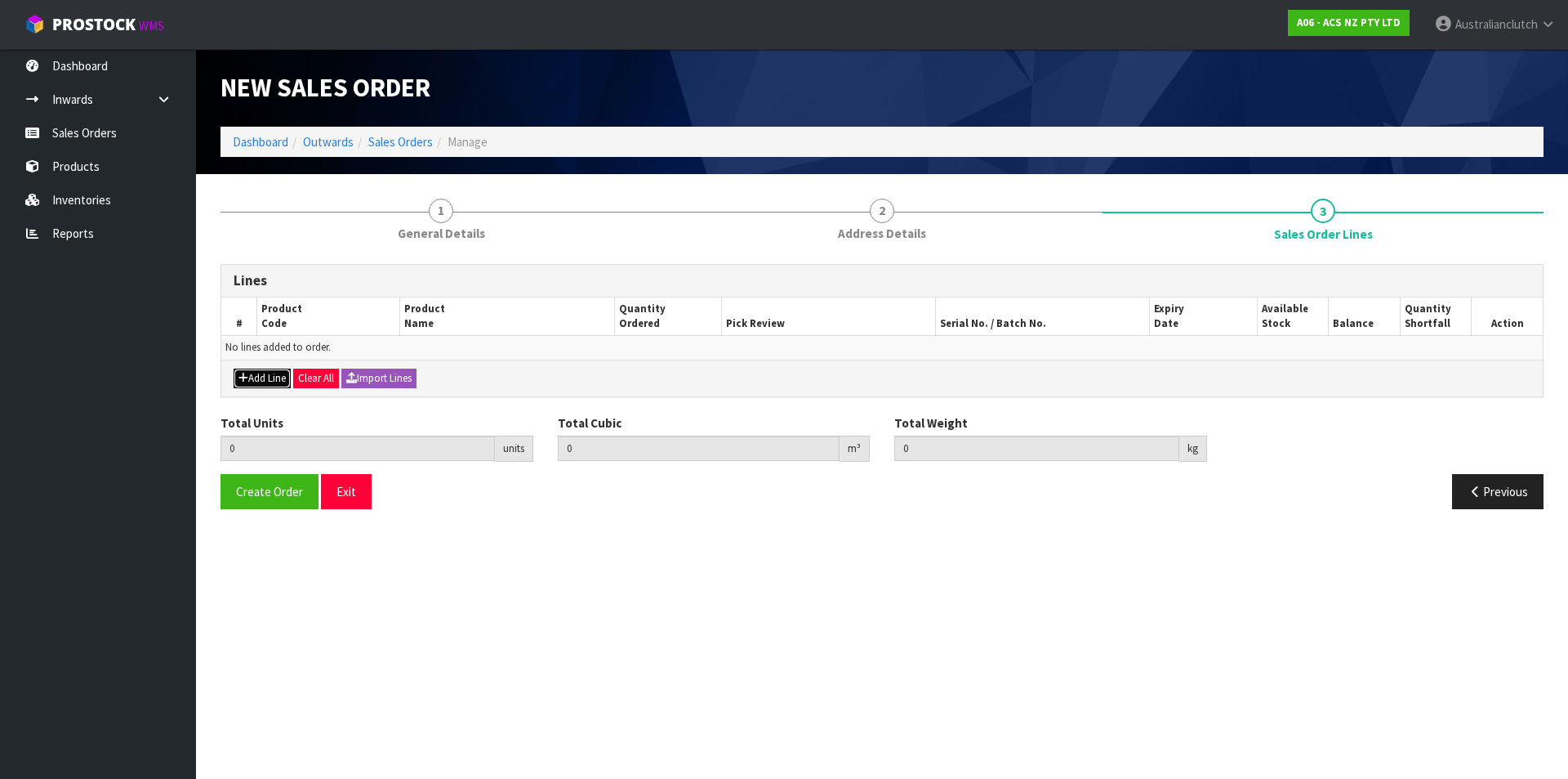
click at [257, 371] on button "Add Line" at bounding box center [262, 378] width 57 height 19
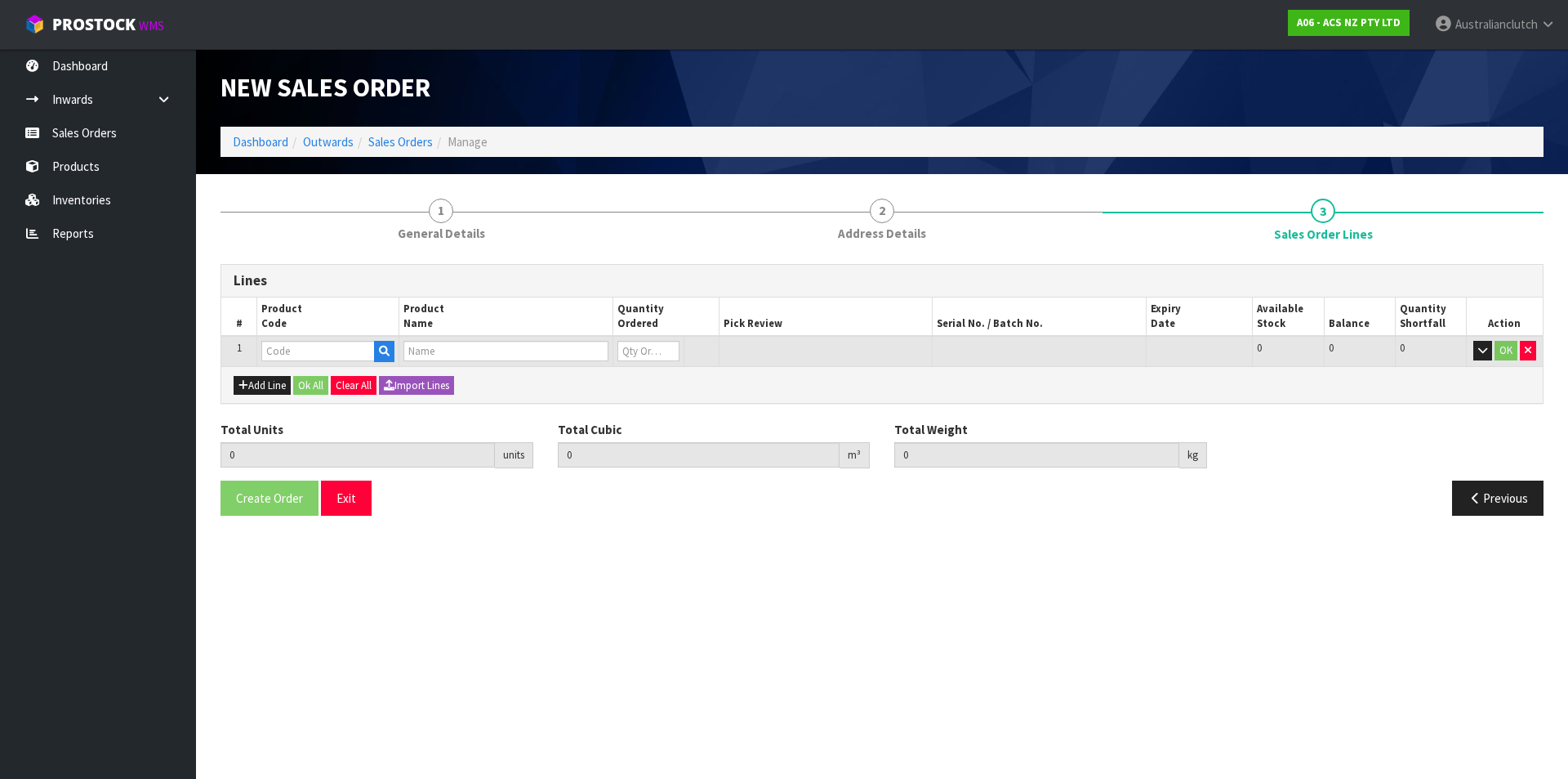
click at [271, 333] on th "Product Code" at bounding box center [328, 317] width 142 height 39
click at [293, 352] on input "text" at bounding box center [318, 350] width 113 height 20
type input "MCFD061"
type input "0.000000"
type input "0.000"
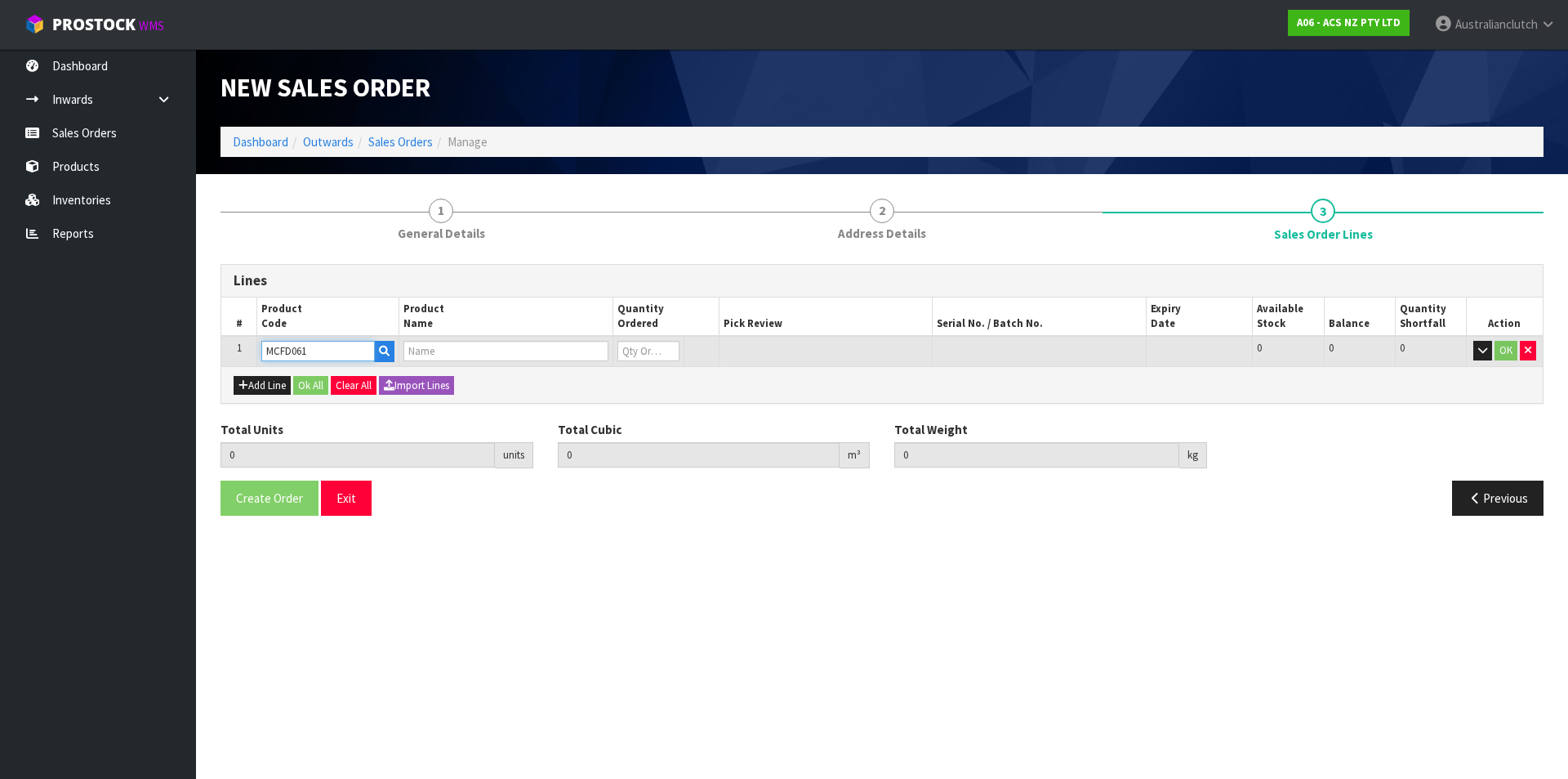
type input "CLUTCH M/CYL RANGER PJ/PK 15.87MM (5/8")"
type input "0"
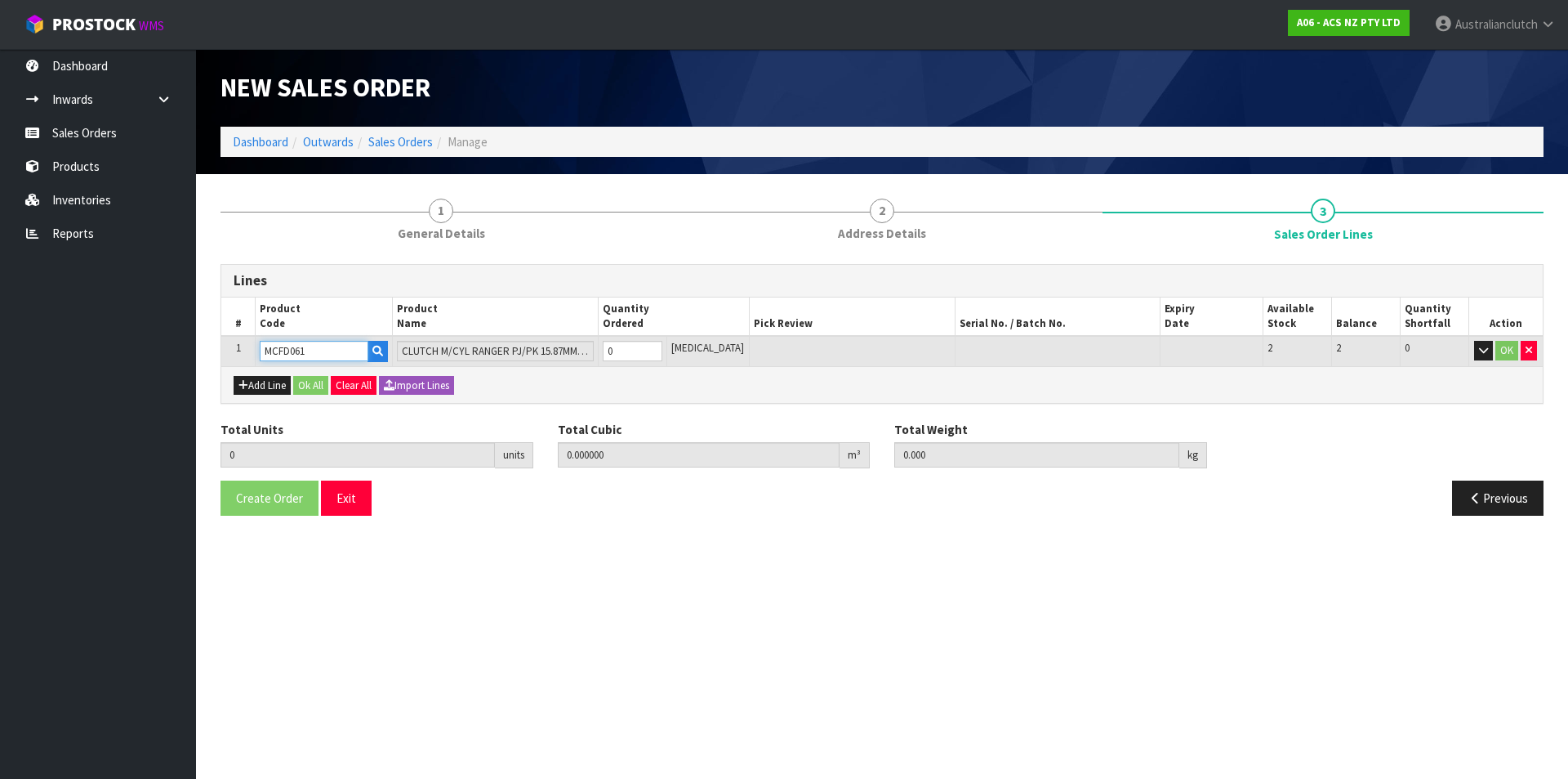
type input "MCFD061"
type input "1"
type input "0.002981"
type input "0.65"
type input "1"
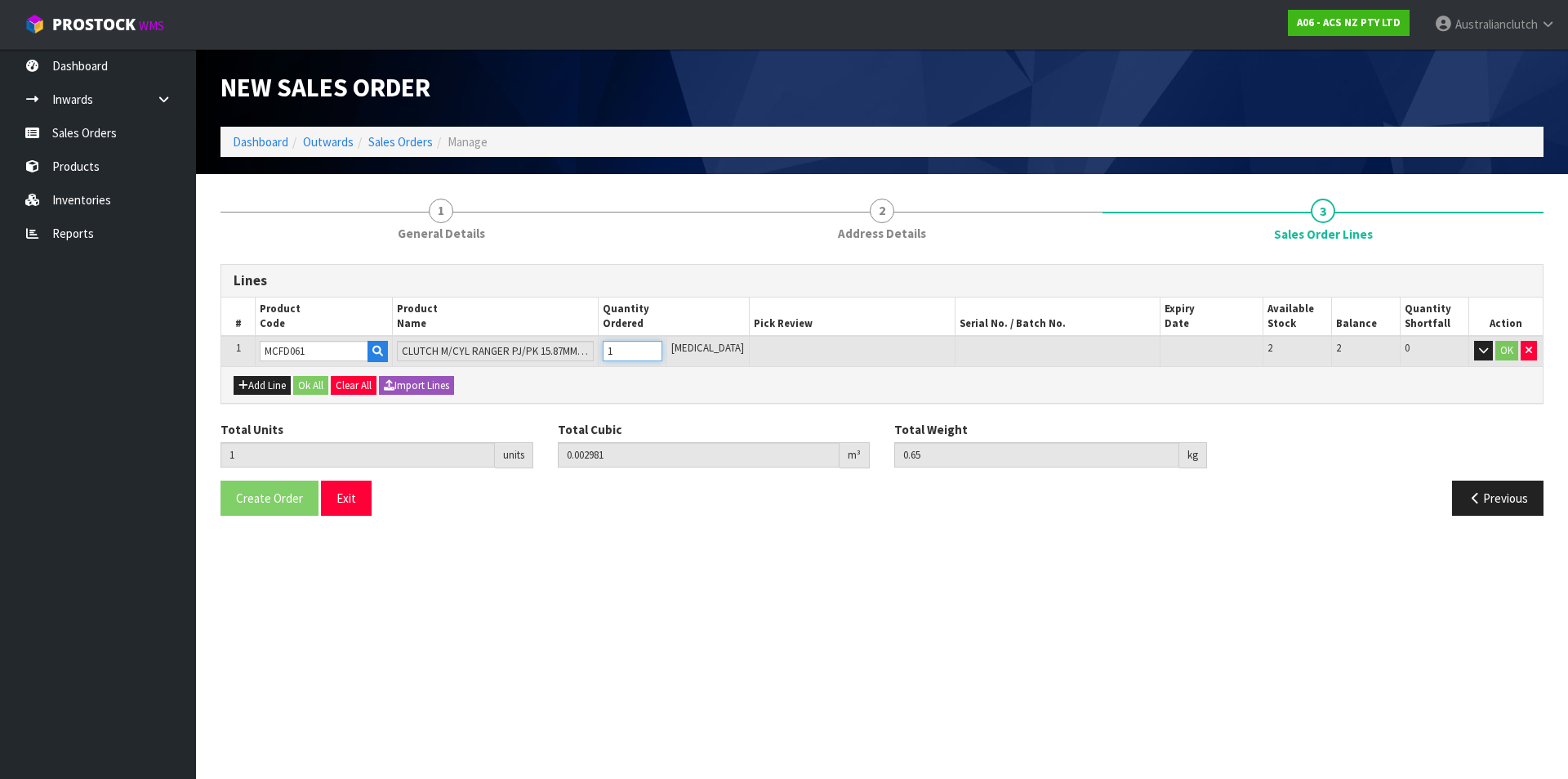
click at [662, 345] on input "1" at bounding box center [632, 350] width 59 height 20
click at [1506, 348] on button "OK" at bounding box center [1506, 349] width 23 height 19
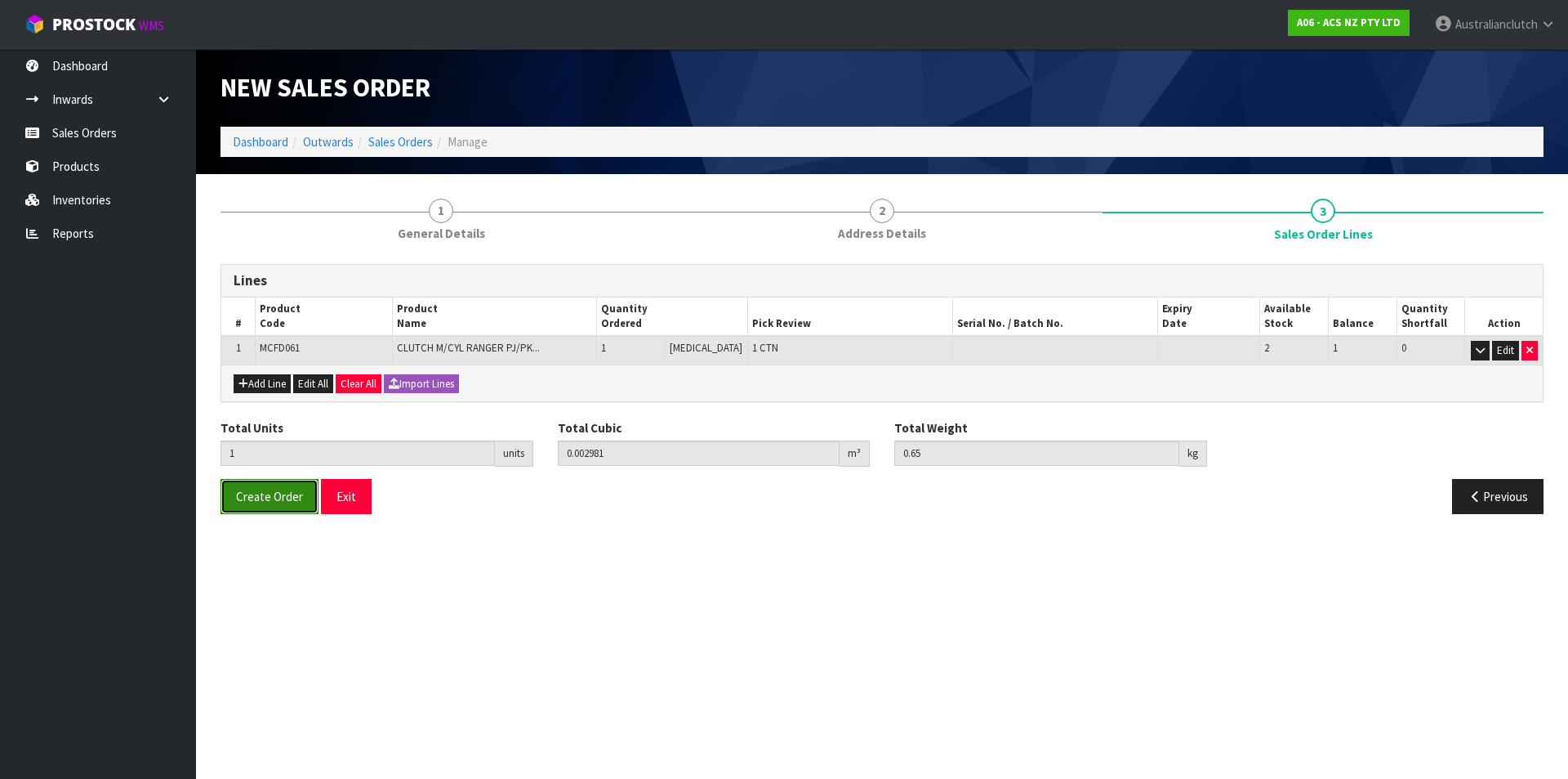
click at [280, 500] on span "Create Order" at bounding box center [269, 496] width 67 height 16
